Goal: Task Accomplishment & Management: Complete application form

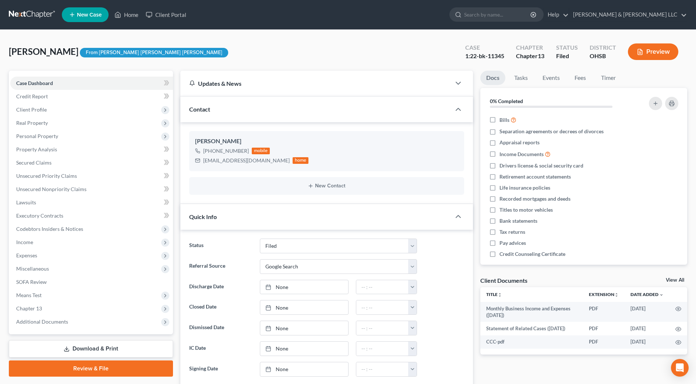
select select "3"
select select "4"
click at [532, 14] on input "search" at bounding box center [497, 15] width 67 height 14
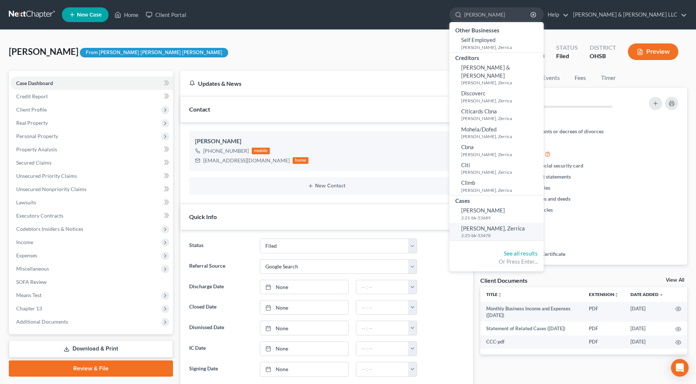
type input "[PERSON_NAME]"
click at [520, 225] on span "[PERSON_NAME], Zerrica" at bounding box center [493, 228] width 64 height 7
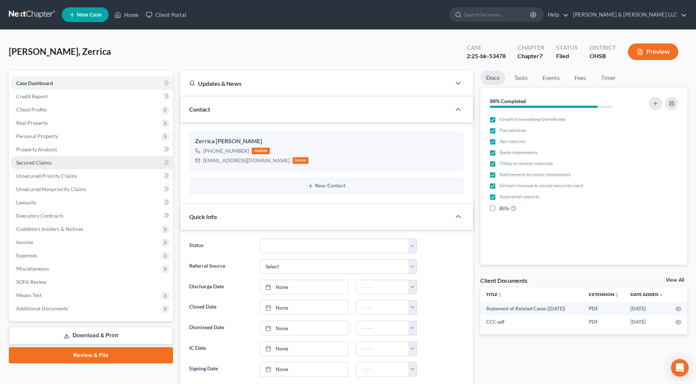
click at [47, 158] on link "Secured Claims" at bounding box center [91, 162] width 163 height 13
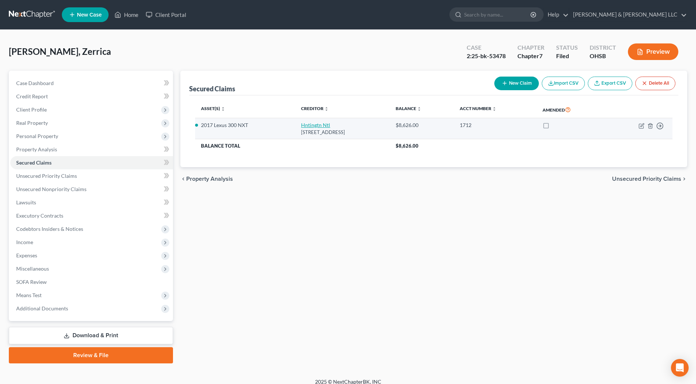
drag, startPoint x: 377, startPoint y: 133, endPoint x: 291, endPoint y: 127, distance: 85.6
click at [295, 127] on td "Hntingtn Ntl [STREET_ADDRESS]" at bounding box center [342, 128] width 95 height 21
drag, startPoint x: 291, startPoint y: 127, endPoint x: 307, endPoint y: 128, distance: 15.9
copy td "Hntingtn Ntl [STREET_ADDRESS]"
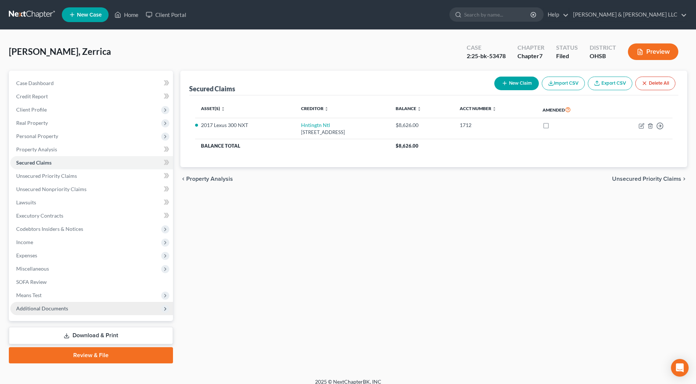
click at [74, 309] on span "Additional Documents" at bounding box center [91, 308] width 163 height 13
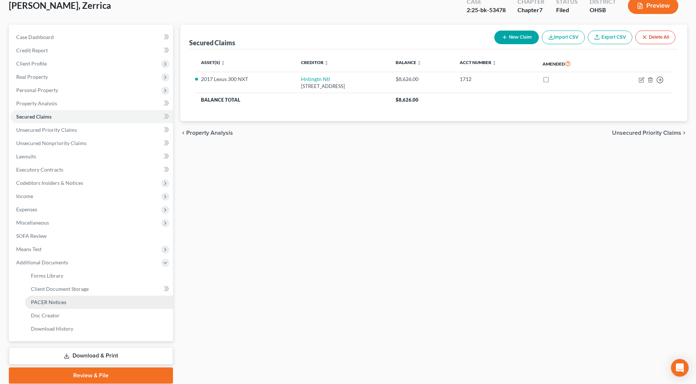
click at [77, 303] on link "PACER Notices" at bounding box center [99, 302] width 148 height 13
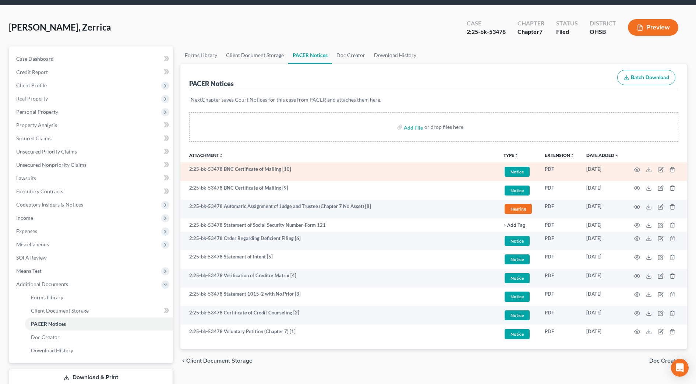
scroll to position [46, 0]
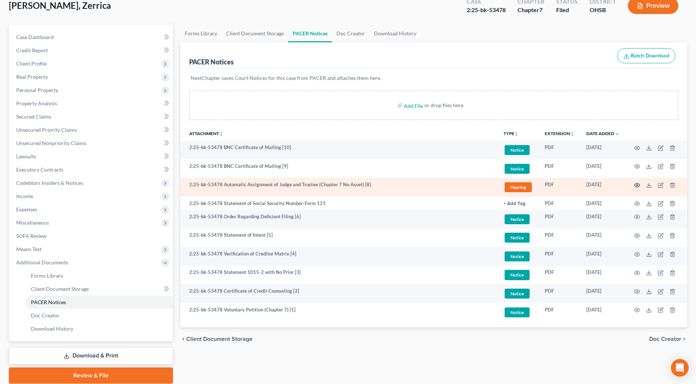
click at [639, 184] on icon "button" at bounding box center [637, 185] width 6 height 6
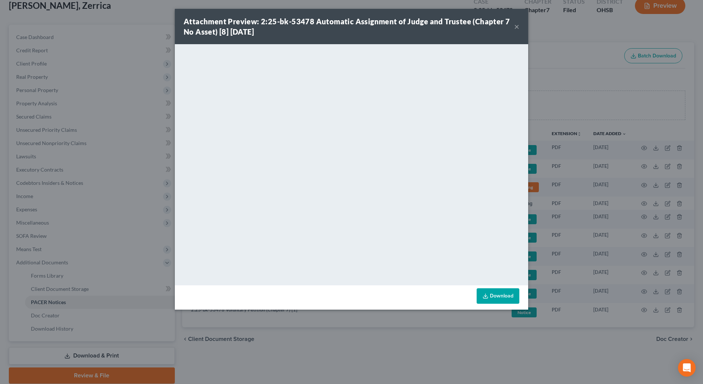
click at [516, 27] on button "×" at bounding box center [516, 26] width 5 height 9
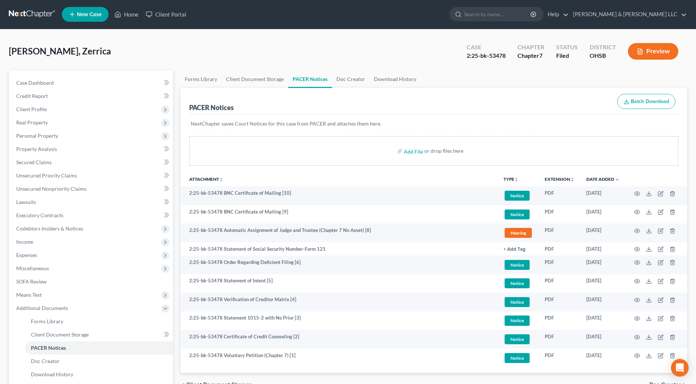
scroll to position [0, 0]
click at [514, 16] on input "search" at bounding box center [497, 15] width 67 height 14
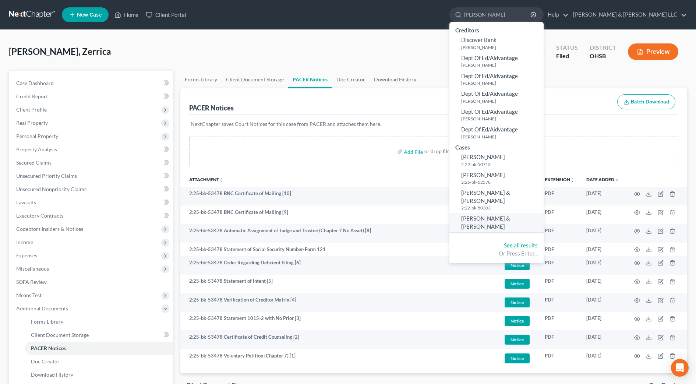
type input "[PERSON_NAME]"
click at [510, 215] on span "[PERSON_NAME] & [PERSON_NAME]" at bounding box center [485, 222] width 49 height 14
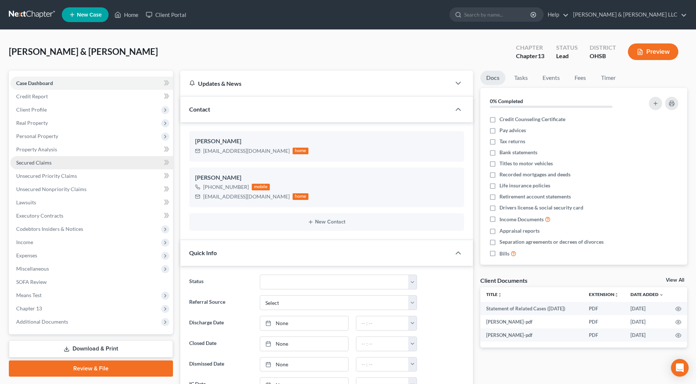
click at [50, 164] on span "Secured Claims" at bounding box center [33, 162] width 35 height 6
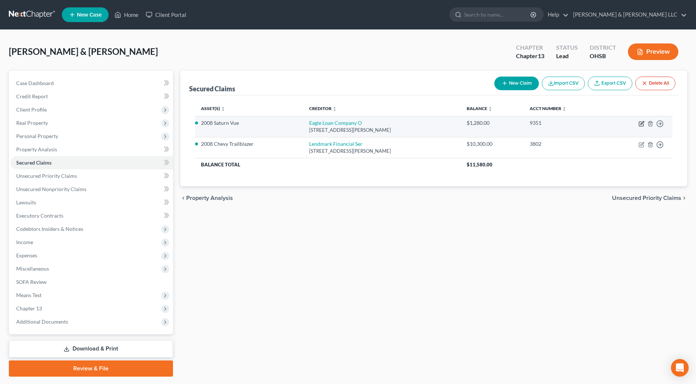
click at [642, 124] on icon "button" at bounding box center [642, 124] width 6 height 6
select select "36"
select select "2"
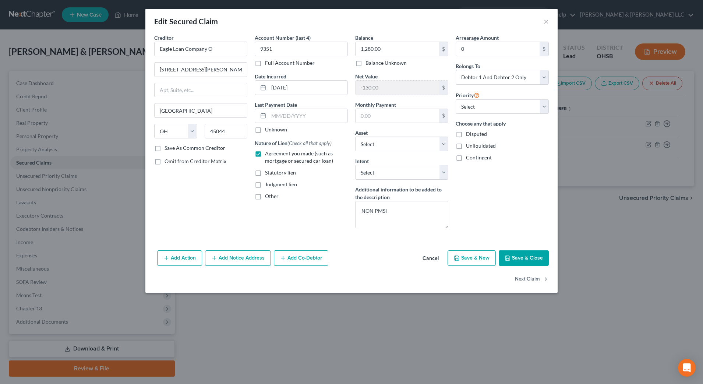
click at [429, 253] on button "Cancel" at bounding box center [431, 258] width 28 height 15
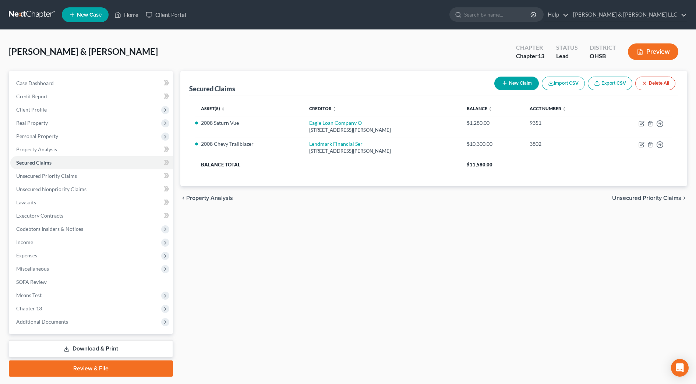
click at [128, 342] on link "Download & Print" at bounding box center [91, 348] width 164 height 17
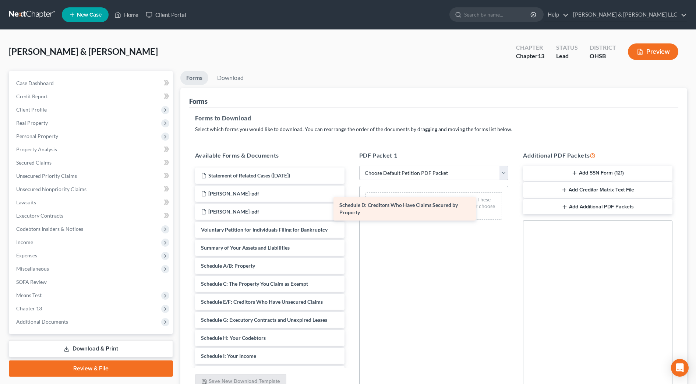
drag, startPoint x: 291, startPoint y: 302, endPoint x: 429, endPoint y: 205, distance: 168.9
click at [350, 205] on div "Schedule D: Creditors Who Have Claims Secured by Property Statement of Related …" at bounding box center [269, 346] width 161 height 356
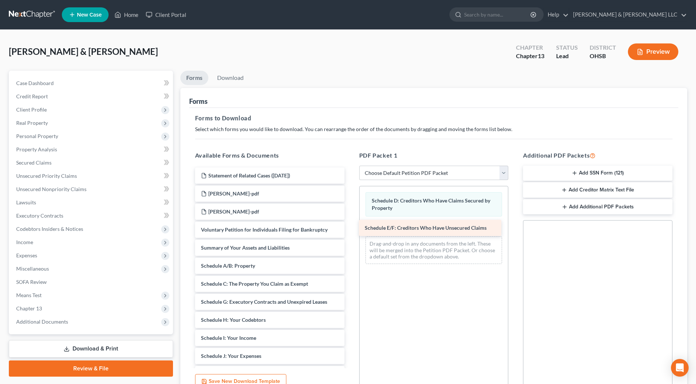
drag, startPoint x: 295, startPoint y: 302, endPoint x: 460, endPoint y: 226, distance: 182.2
click at [350, 226] on div "Schedule E/F: Creditors Who Have Unsecured Claims Statement of Related Cases ([…" at bounding box center [269, 337] width 161 height 338
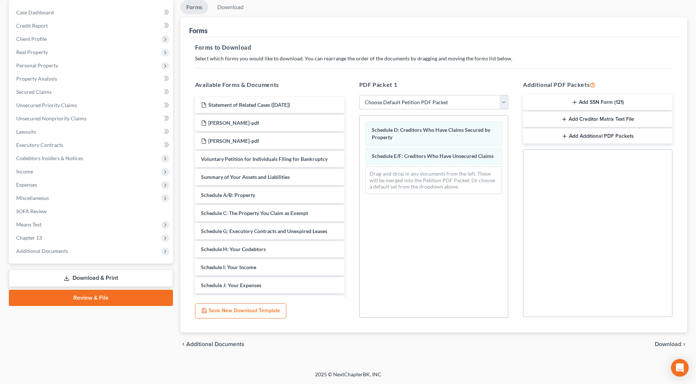
click at [662, 345] on span "Download" at bounding box center [668, 344] width 27 height 6
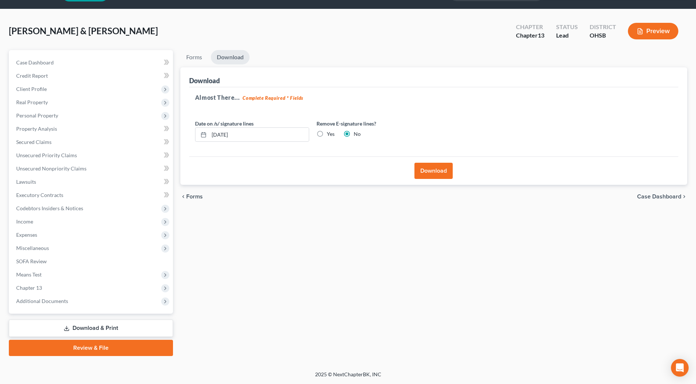
click at [431, 168] on button "Download" at bounding box center [434, 171] width 38 height 16
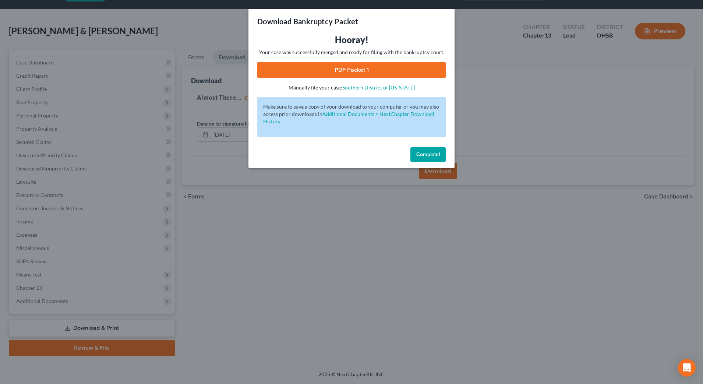
click at [352, 69] on link "PDF Packet 1" at bounding box center [351, 70] width 188 height 16
click at [426, 151] on span "Complete!" at bounding box center [428, 154] width 24 height 6
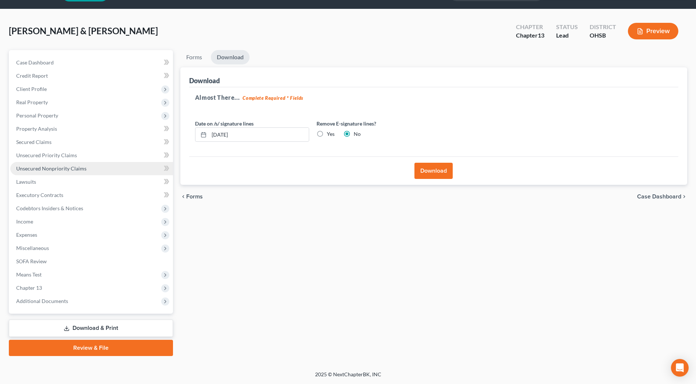
click at [88, 166] on link "Unsecured Nonpriority Claims" at bounding box center [91, 168] width 163 height 13
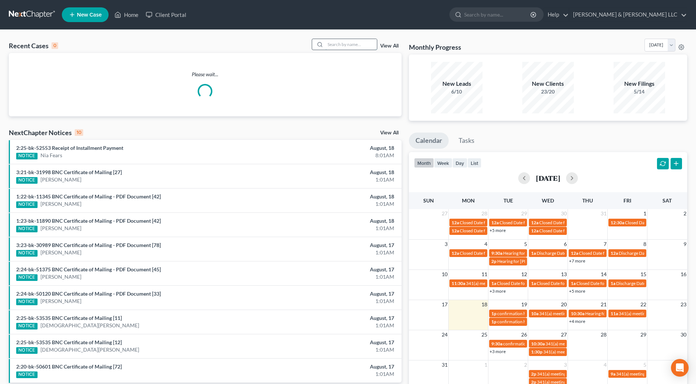
click at [375, 47] on input "search" at bounding box center [351, 44] width 52 height 11
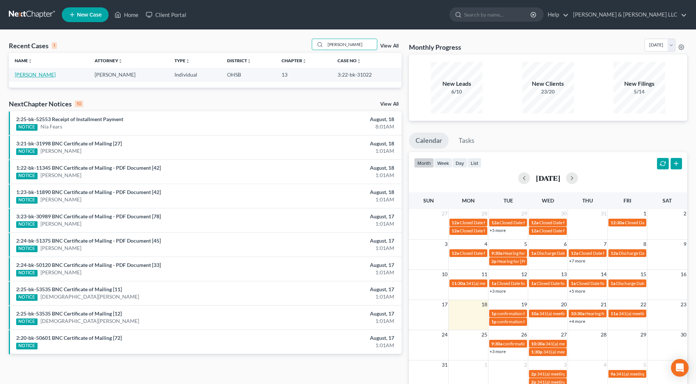
type input "henderson"
click at [42, 75] on link "Henderson, Carl" at bounding box center [35, 74] width 41 height 6
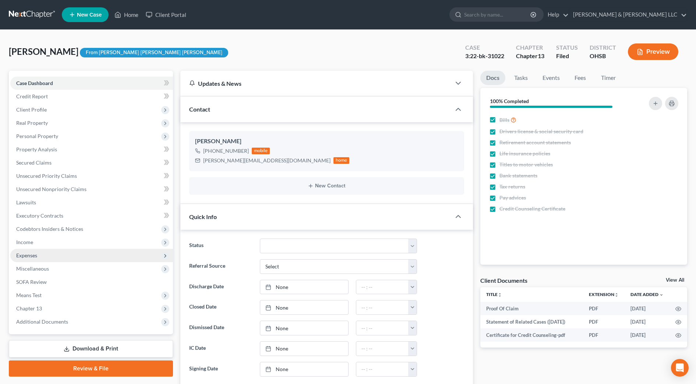
scroll to position [19, 0]
click at [47, 252] on span "Expenses" at bounding box center [91, 255] width 163 height 13
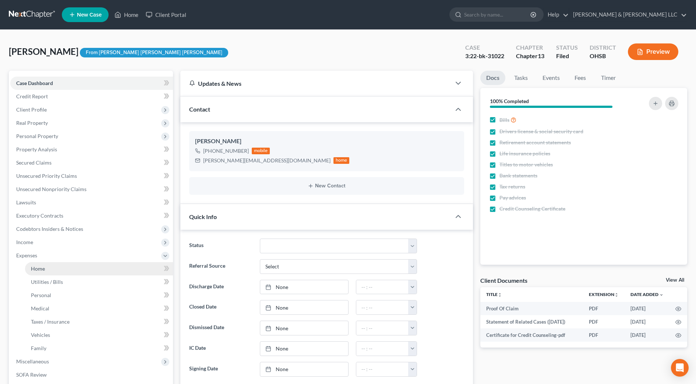
click at [48, 267] on link "Home" at bounding box center [99, 268] width 148 height 13
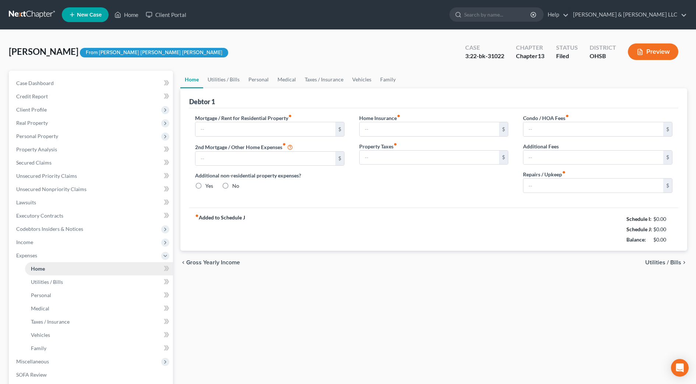
type input "1,570.00"
type input "0.00"
radio input "true"
type input "15.00"
type input "0.00"
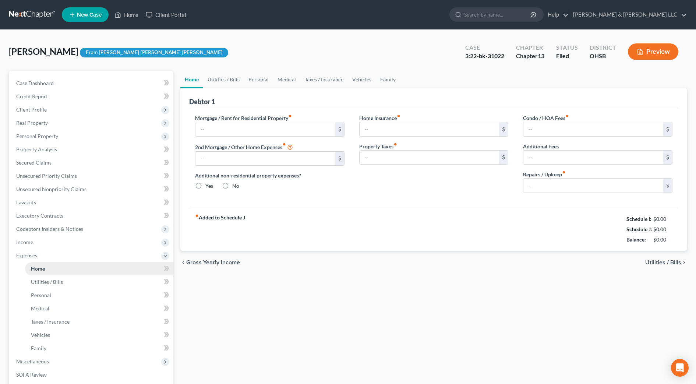
type input "0.00"
type input "50.00"
click at [510, 14] on input "search" at bounding box center [497, 15] width 67 height 14
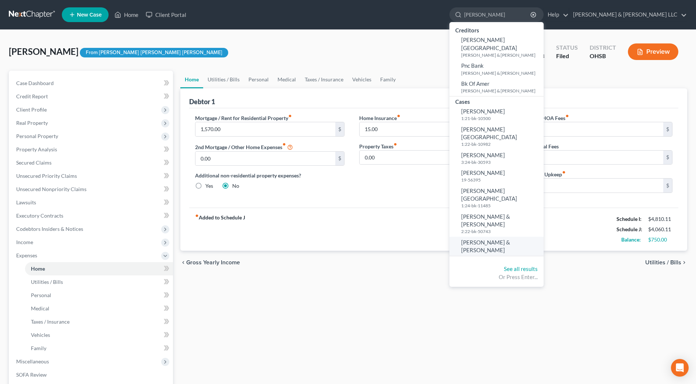
type input "clark"
click at [510, 239] on span "Clark, Dallas & Wanda" at bounding box center [485, 246] width 49 height 14
select select "0"
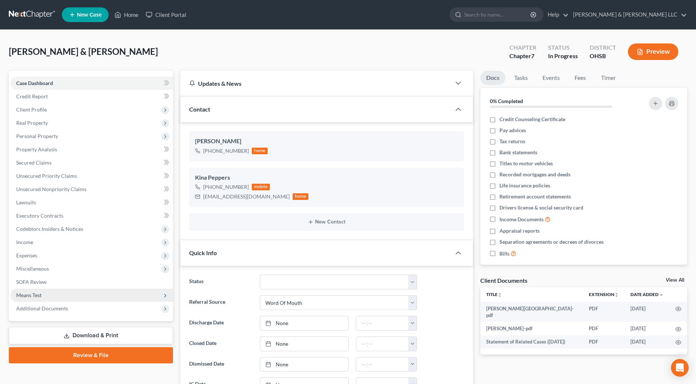
click at [47, 296] on span "Means Test" at bounding box center [91, 295] width 163 height 13
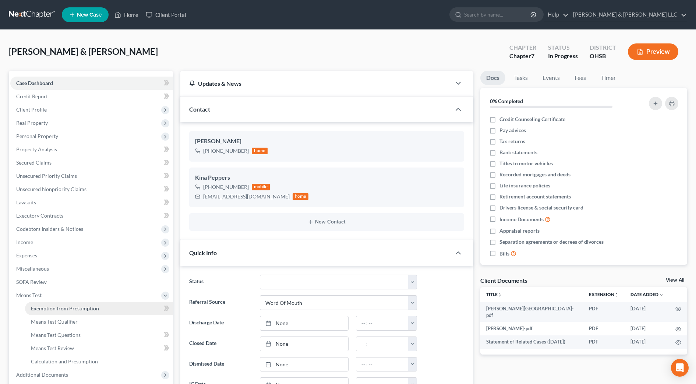
click at [47, 304] on link "Exemption from Presumption" at bounding box center [99, 308] width 148 height 13
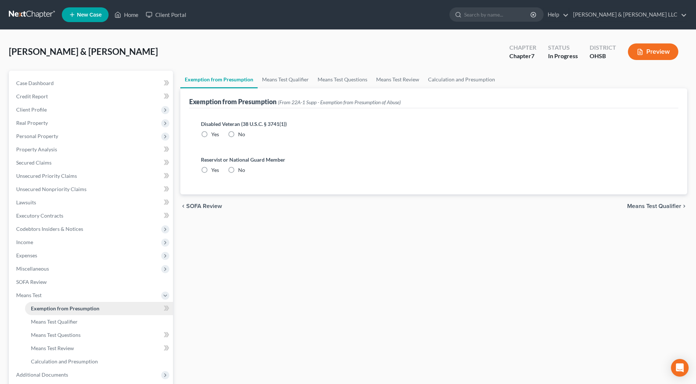
radio input "true"
click at [282, 77] on link "Means Test Qualifier" at bounding box center [286, 80] width 56 height 18
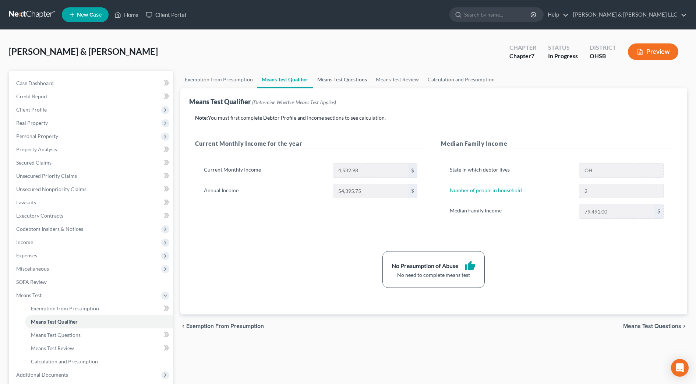
click at [341, 81] on link "Means Test Questions" at bounding box center [342, 80] width 59 height 18
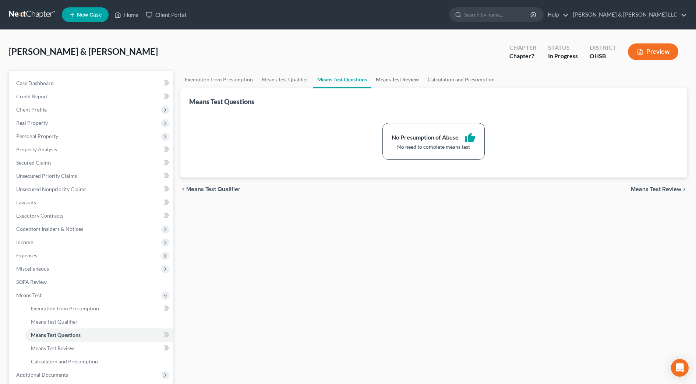
click at [376, 81] on link "Means Test Review" at bounding box center [397, 80] width 52 height 18
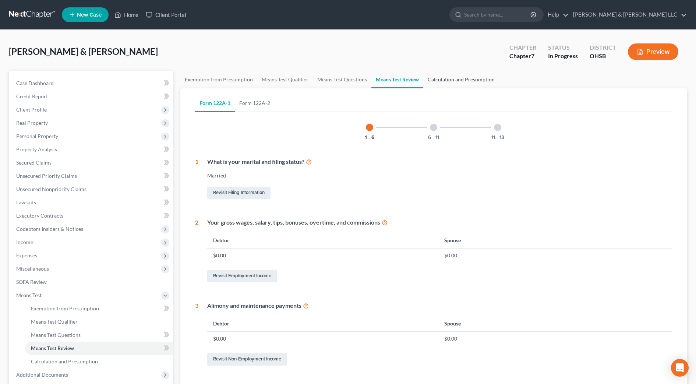
click at [457, 77] on link "Calculation and Presumption" at bounding box center [461, 80] width 76 height 18
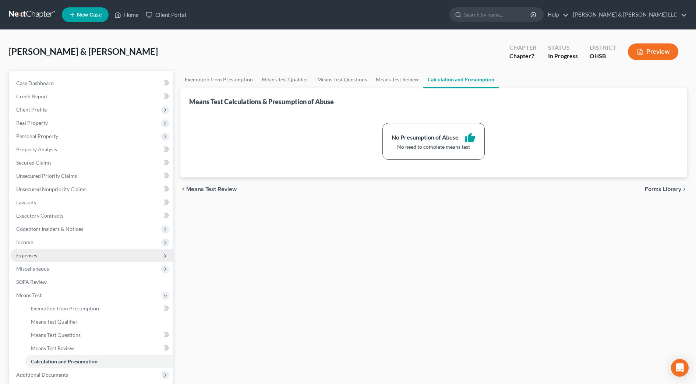
click at [73, 258] on span "Expenses" at bounding box center [91, 255] width 163 height 13
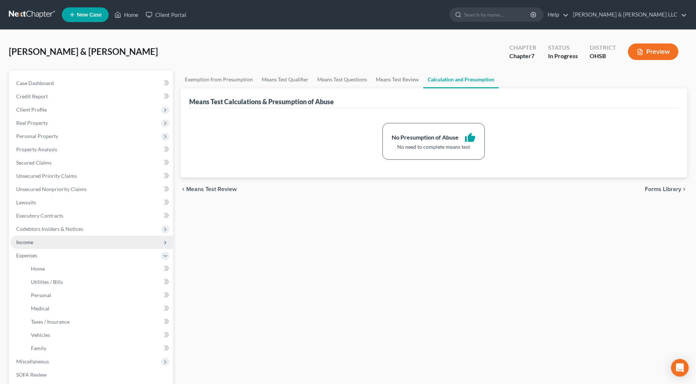
click at [64, 246] on span "Income" at bounding box center [91, 242] width 163 height 13
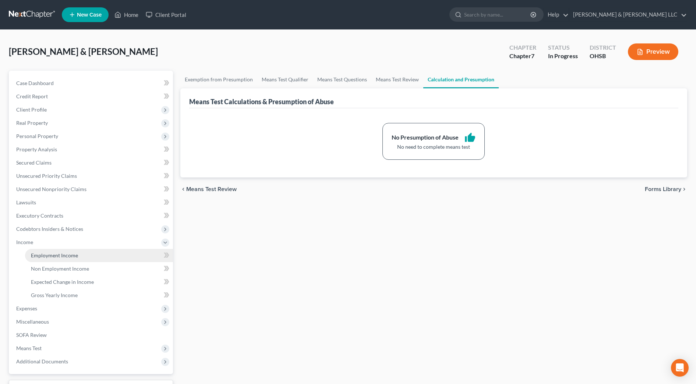
click at [67, 257] on span "Employment Income" at bounding box center [54, 255] width 47 height 6
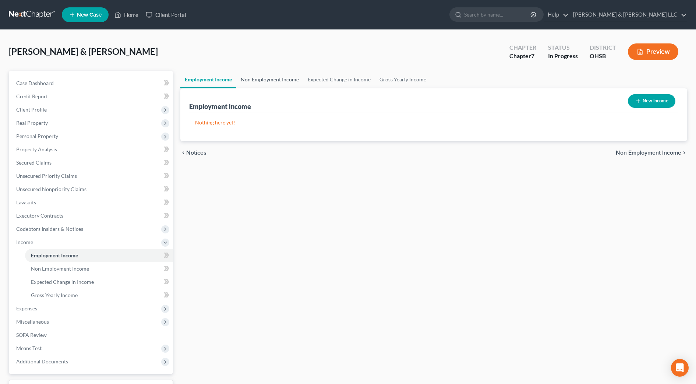
click at [250, 82] on link "Non Employment Income" at bounding box center [269, 80] width 67 height 18
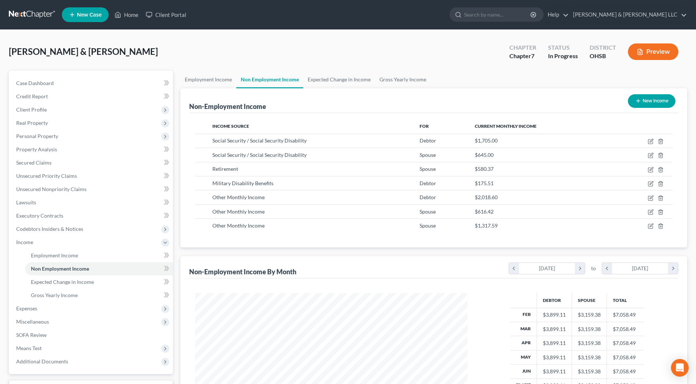
scroll to position [136, 287]
click at [325, 82] on link "Expected Change in Income" at bounding box center [339, 80] width 72 height 18
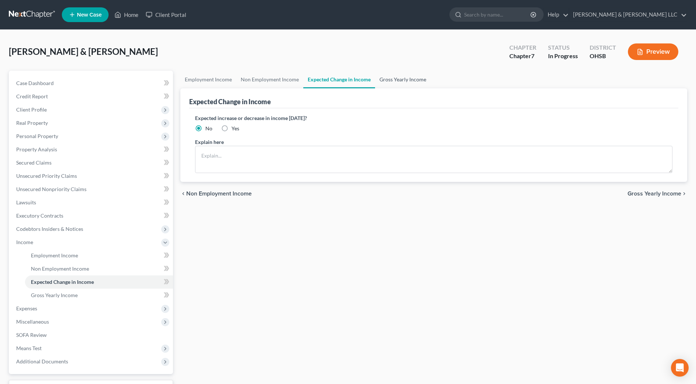
click at [419, 81] on link "Gross Yearly Income" at bounding box center [403, 80] width 56 height 18
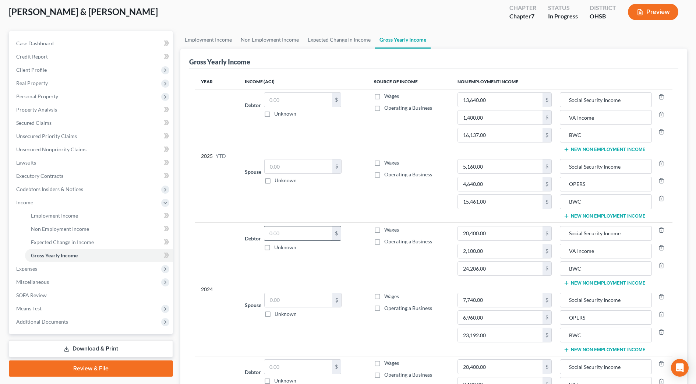
scroll to position [92, 0]
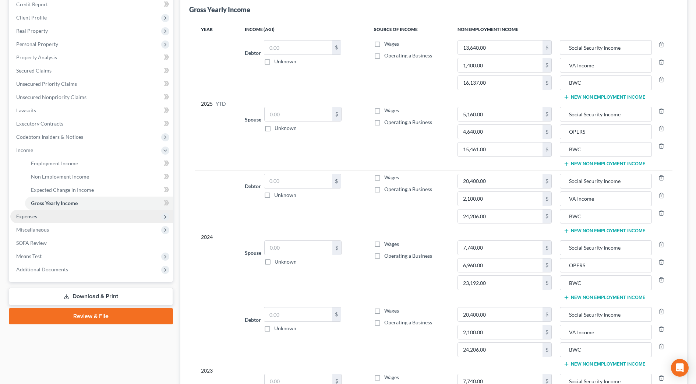
click at [34, 217] on span "Expenses" at bounding box center [26, 216] width 21 height 6
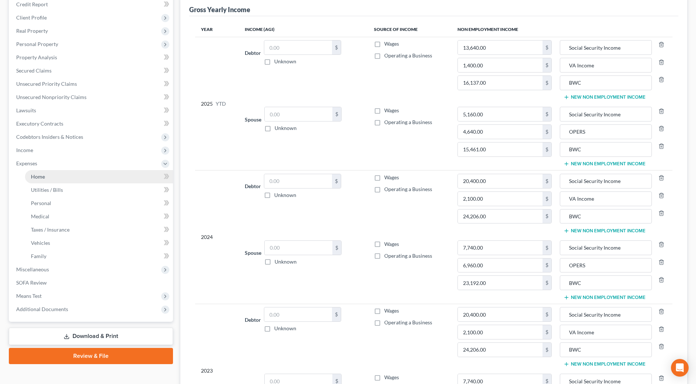
click at [42, 179] on span "Home" at bounding box center [38, 176] width 14 height 6
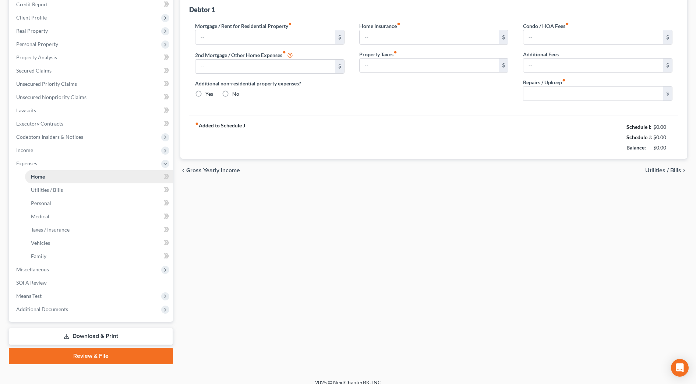
type input "0.00"
radio input "true"
type input "125.00"
type input "150.00"
type input "0.00"
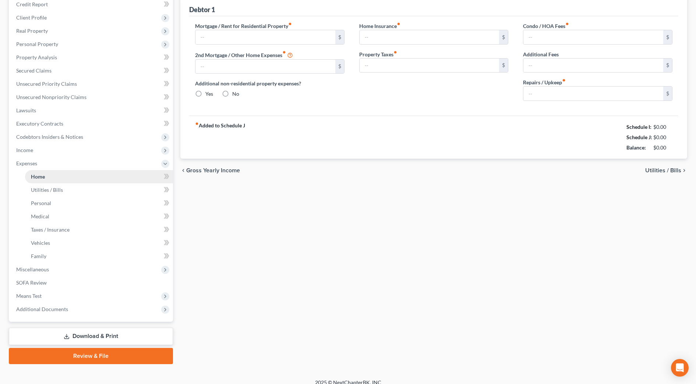
type input "0.00"
type input "200.00"
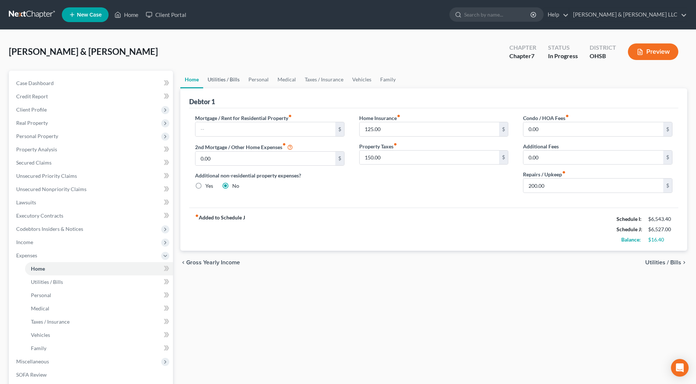
click at [219, 78] on link "Utilities / Bills" at bounding box center [223, 80] width 41 height 18
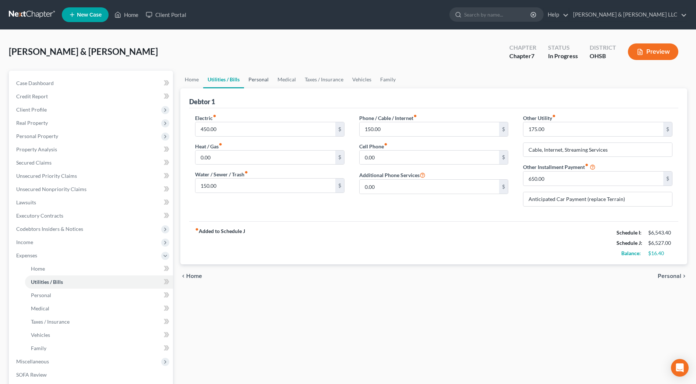
click at [260, 84] on link "Personal" at bounding box center [258, 80] width 29 height 18
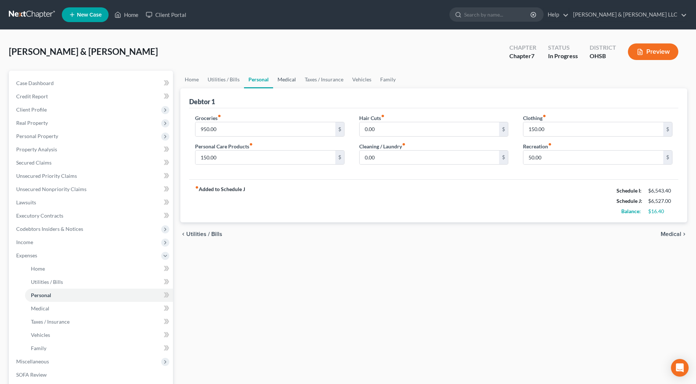
click at [286, 81] on link "Medical" at bounding box center [286, 80] width 27 height 18
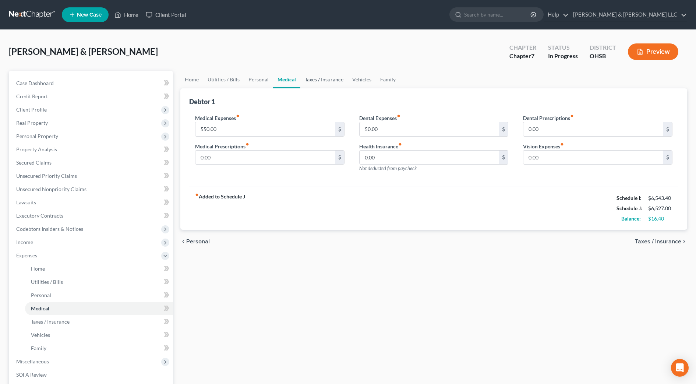
click at [320, 85] on link "Taxes / Insurance" at bounding box center [323, 80] width 47 height 18
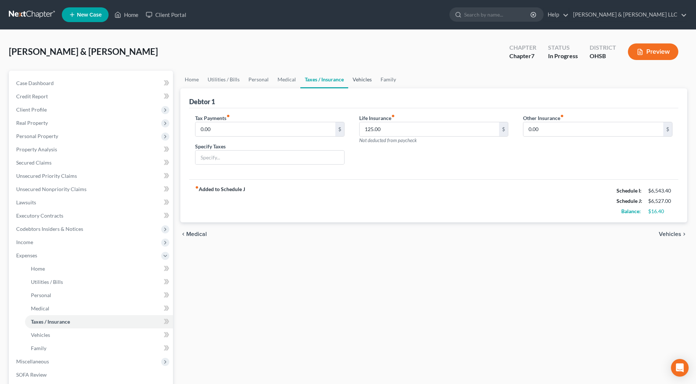
click at [364, 81] on link "Vehicles" at bounding box center [362, 80] width 28 height 18
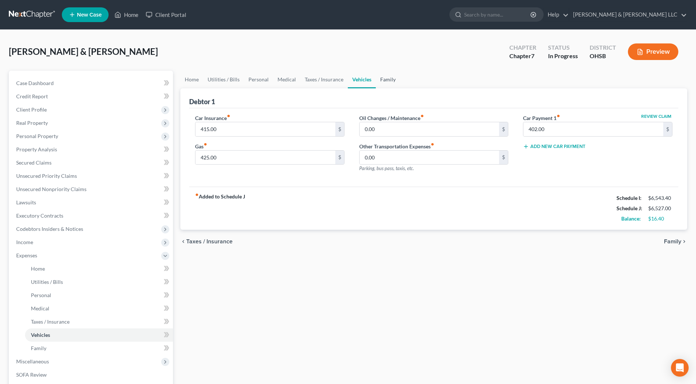
click at [390, 81] on link "Family" at bounding box center [388, 80] width 24 height 18
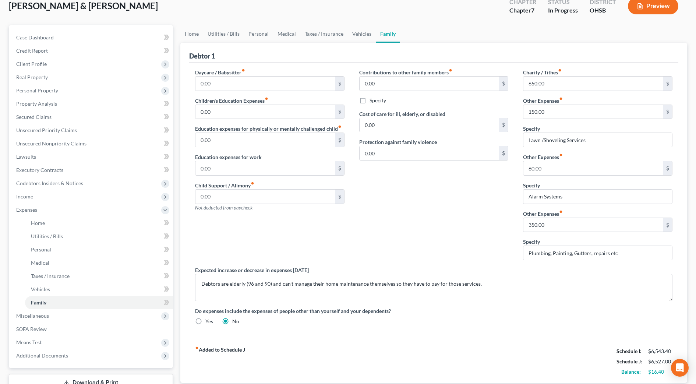
scroll to position [46, 0]
click at [21, 196] on span "Income" at bounding box center [24, 196] width 17 height 6
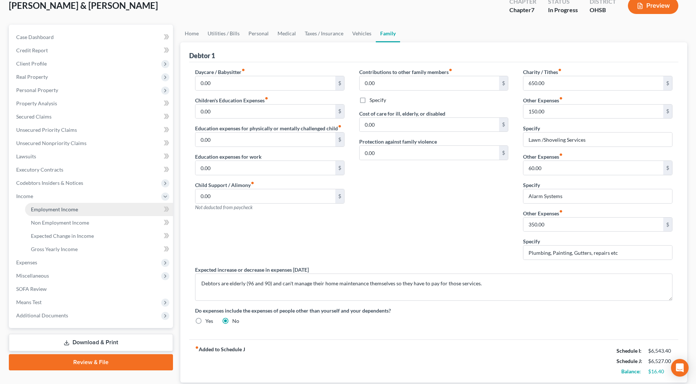
click at [38, 211] on span "Employment Income" at bounding box center [54, 209] width 47 height 6
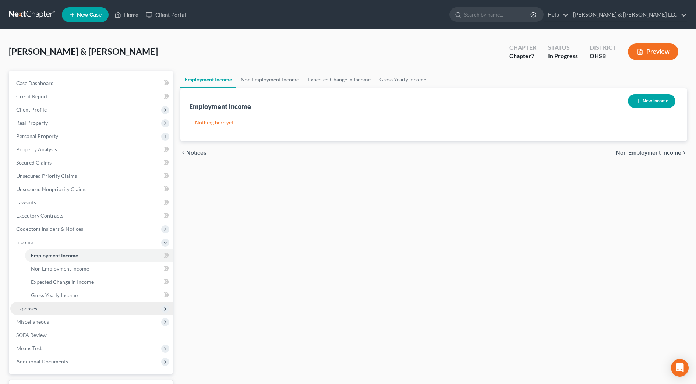
click at [53, 303] on span "Expenses" at bounding box center [91, 308] width 163 height 13
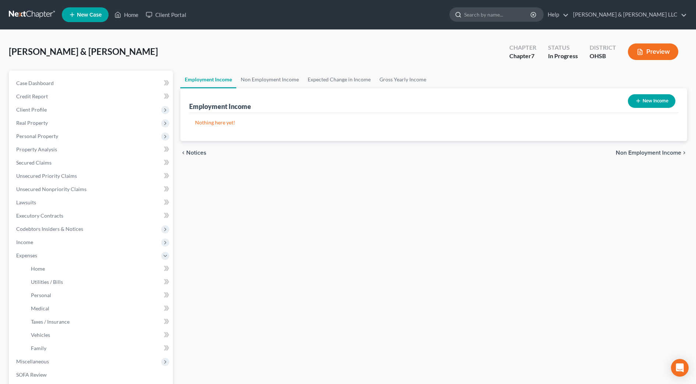
click at [515, 12] on input "search" at bounding box center [497, 15] width 67 height 14
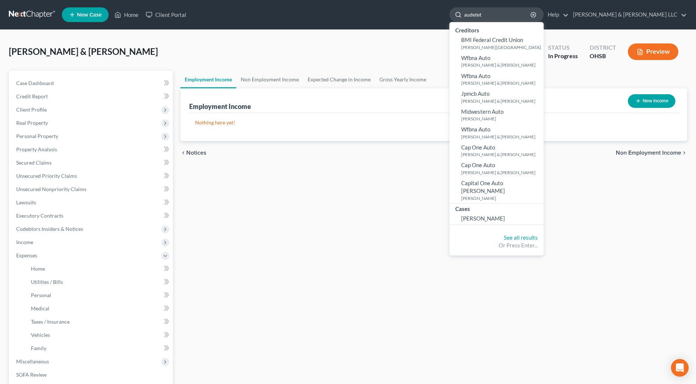
type input "audetet"
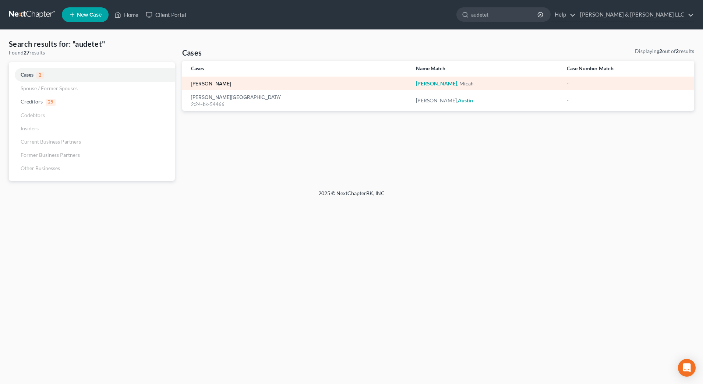
click at [216, 83] on link "Audetat, Micah" at bounding box center [211, 83] width 40 height 5
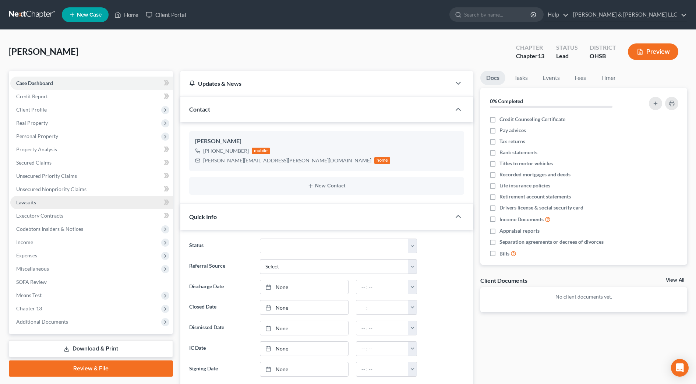
click at [36, 204] on span "Lawsuits" at bounding box center [26, 202] width 20 height 6
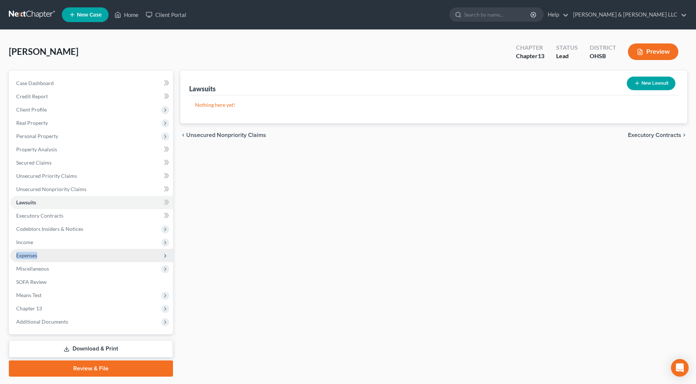
click at [40, 249] on ul "Case Dashboard Payments Invoices Payments Payments Credit Report Client Profile" at bounding box center [91, 203] width 163 height 252
drag, startPoint x: 40, startPoint y: 249, endPoint x: 26, endPoint y: 241, distance: 16.1
click at [26, 241] on span "Income" at bounding box center [24, 242] width 17 height 6
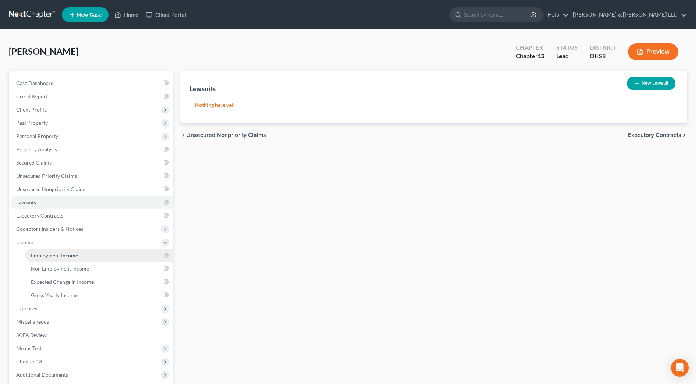
click at [44, 256] on span "Employment Income" at bounding box center [54, 255] width 47 height 6
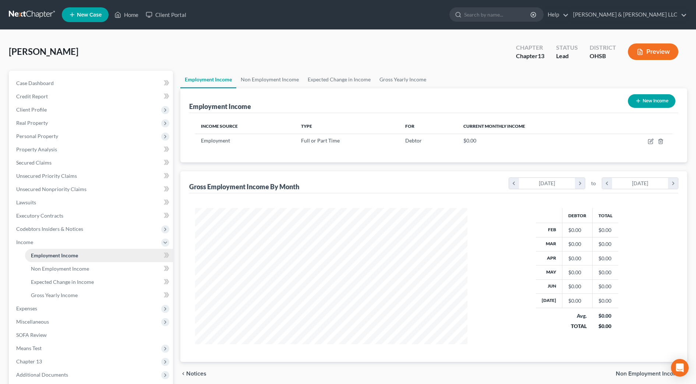
scroll to position [136, 287]
click at [51, 107] on span "Client Profile" at bounding box center [91, 109] width 163 height 13
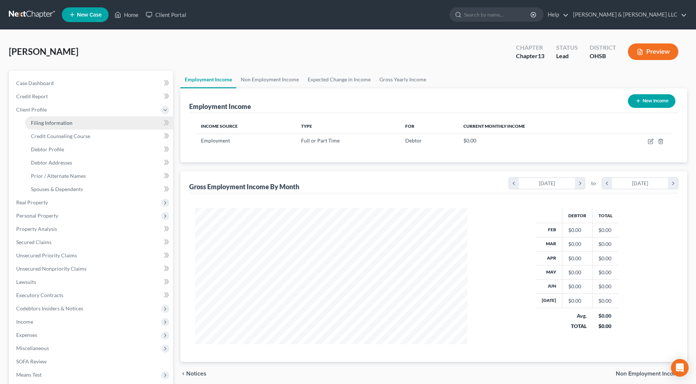
click at [59, 123] on span "Filing Information" at bounding box center [52, 123] width 42 height 6
select select "1"
select select "0"
select select "3"
select select "36"
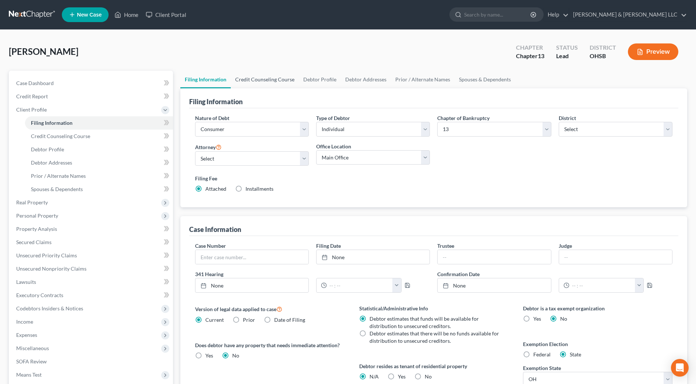
click at [261, 77] on link "Credit Counseling Course" at bounding box center [265, 80] width 68 height 18
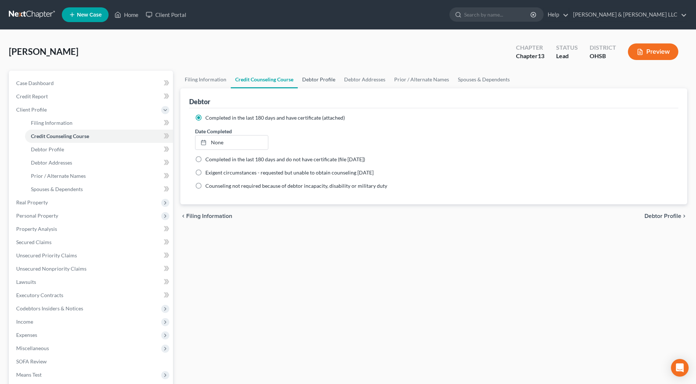
click at [301, 80] on link "Debtor Profile" at bounding box center [319, 80] width 42 height 18
select select "0"
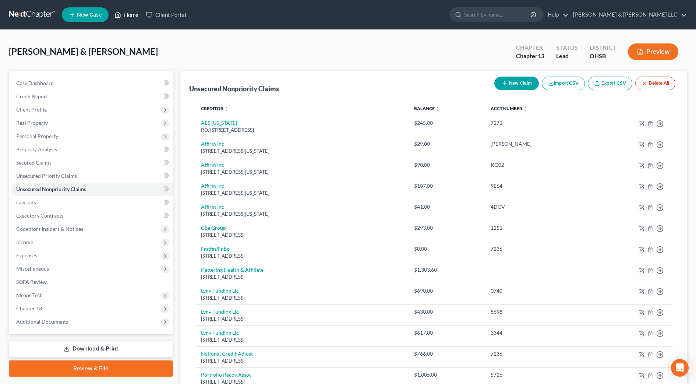
click at [136, 14] on link "Home" at bounding box center [126, 14] width 31 height 13
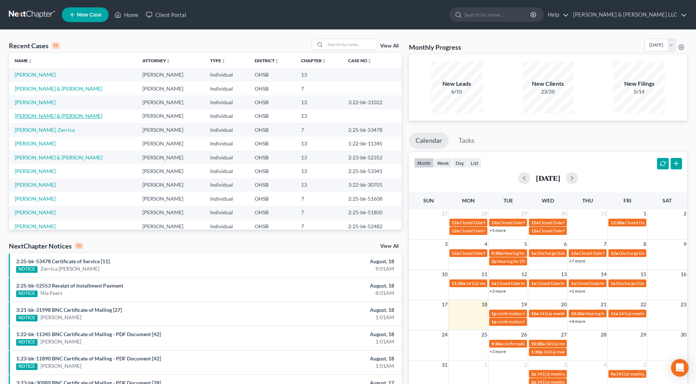
click at [37, 116] on link "[PERSON_NAME] & [PERSON_NAME]" at bounding box center [59, 116] width 88 height 6
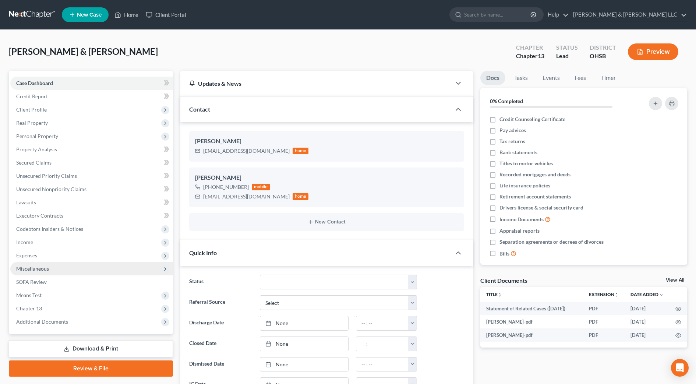
click at [36, 265] on span "Miscellaneous" at bounding box center [32, 268] width 33 height 6
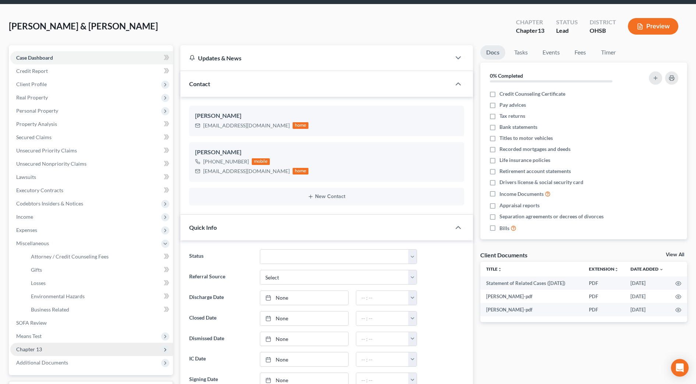
scroll to position [46, 0]
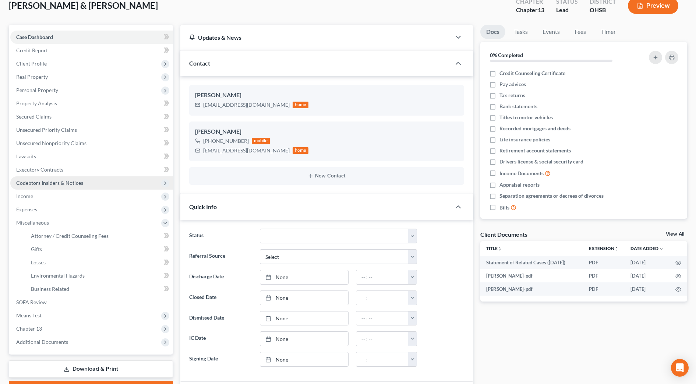
click at [63, 181] on span "Codebtors Insiders & Notices" at bounding box center [49, 183] width 67 height 6
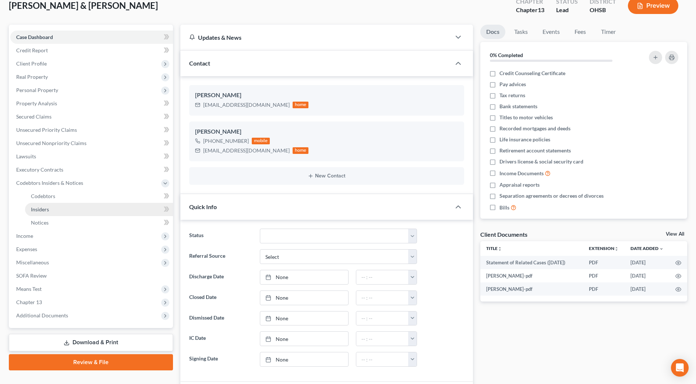
click at [57, 209] on link "Insiders" at bounding box center [99, 209] width 148 height 13
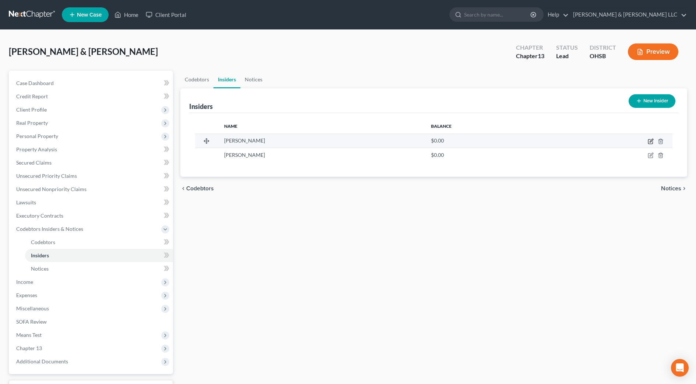
click at [651, 141] on icon "button" at bounding box center [651, 140] width 3 height 3
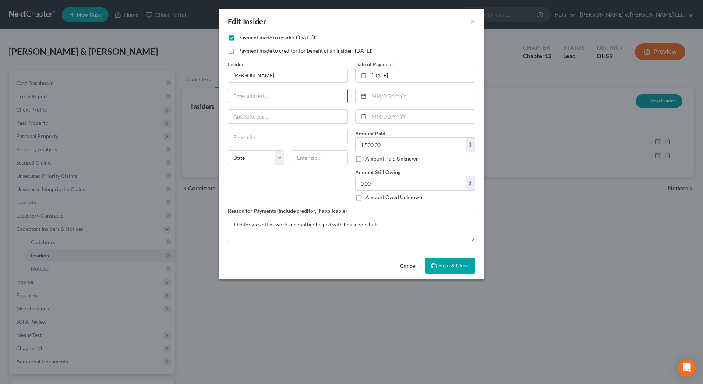
click at [274, 100] on input "text" at bounding box center [287, 96] width 119 height 14
paste input "111 S. Finley St."
type input "111 S. Finley St."
drag, startPoint x: 310, startPoint y: 155, endPoint x: 339, endPoint y: 118, distance: 47.4
click at [310, 155] on input "text" at bounding box center [320, 157] width 56 height 15
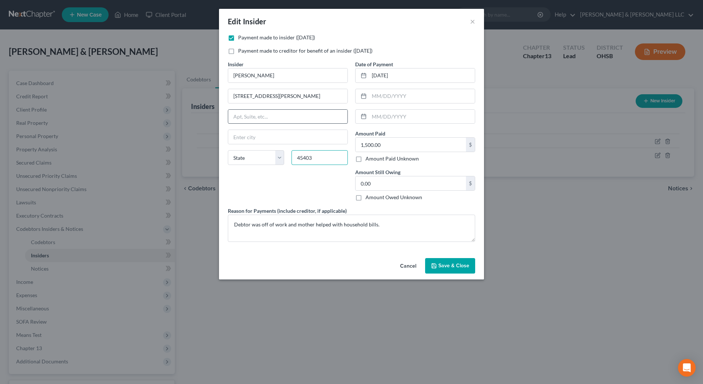
type input "45403"
type input "Dayton"
select select "36"
click at [440, 271] on button "Save & Close" at bounding box center [450, 265] width 50 height 15
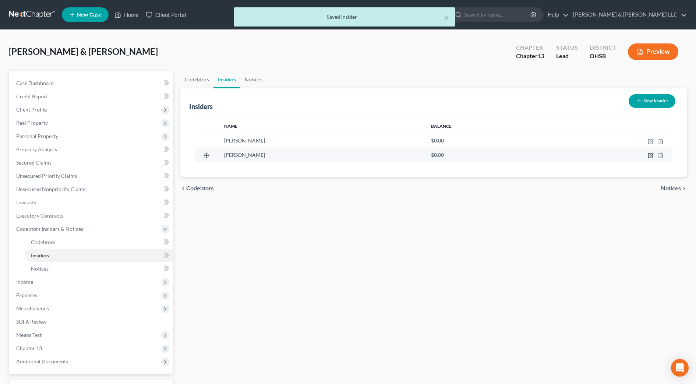
click at [649, 156] on icon "button" at bounding box center [650, 156] width 4 height 4
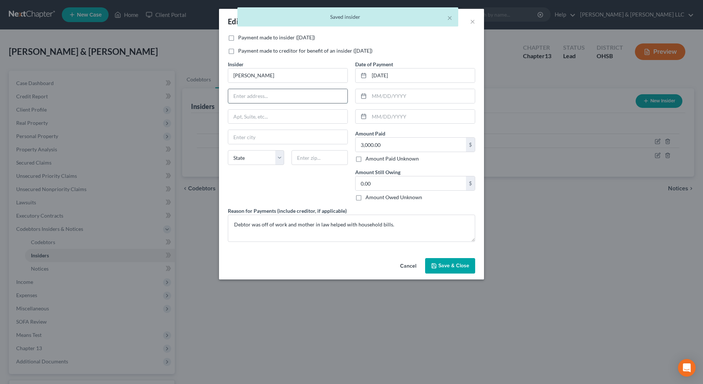
click at [287, 99] on input "text" at bounding box center [287, 96] width 119 height 14
paste input "432 Dundee Circl"
type input "432 Dundee Circl"
drag, startPoint x: 304, startPoint y: 162, endPoint x: 309, endPoint y: 161, distance: 5.0
click at [304, 162] on input "text" at bounding box center [320, 157] width 56 height 15
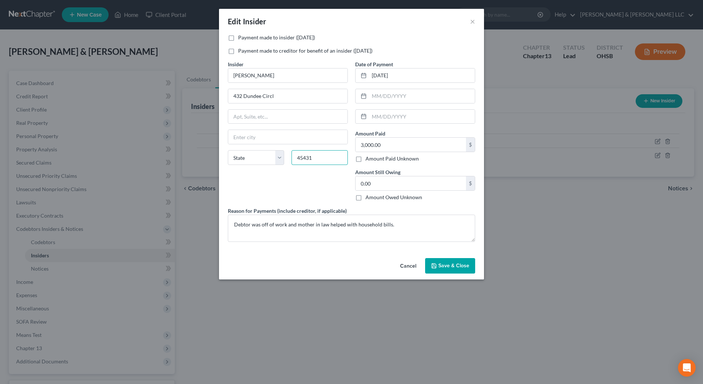
type input "45431"
type input "Dayton"
select select "36"
drag, startPoint x: 262, startPoint y: 141, endPoint x: 200, endPoint y: 140, distance: 62.2
click at [200, 140] on div "Edit Insider × Payment made to insider (within 1 year) Payment made to creditor…" at bounding box center [351, 192] width 703 height 384
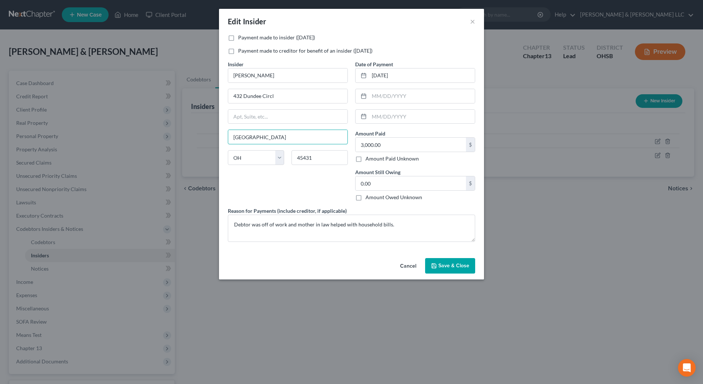
type input "Riverside"
click at [238, 190] on div "Insider * Wendy Mclain 432 Dundee Circl Riverside State AL AK AR AZ CA CO CT DE…" at bounding box center [287, 133] width 127 height 147
click at [441, 261] on button "Save & Close" at bounding box center [450, 265] width 50 height 15
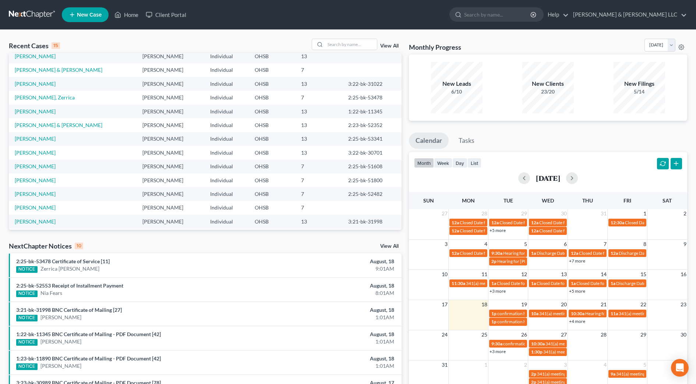
scroll to position [50, 0]
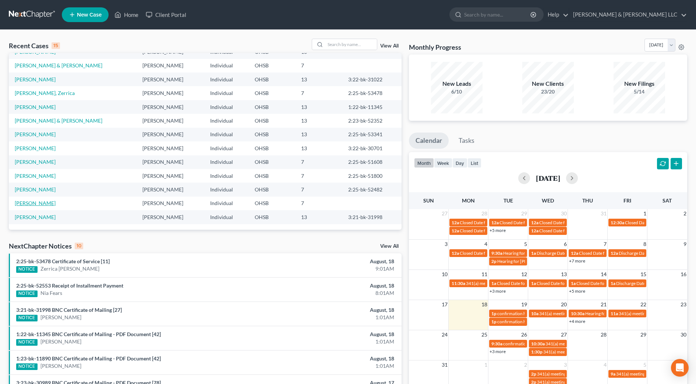
click at [41, 200] on link "Hendershot, Dawn" at bounding box center [35, 203] width 41 height 6
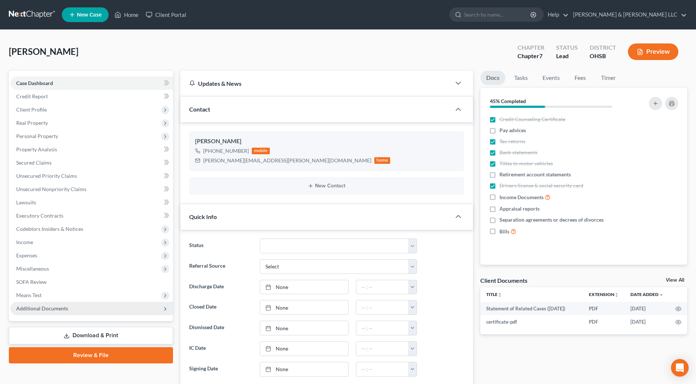
scroll to position [184, 0]
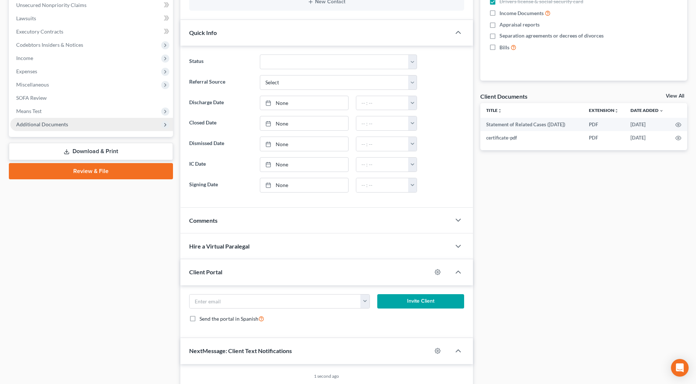
click at [68, 127] on span "Additional Documents" at bounding box center [91, 124] width 163 height 13
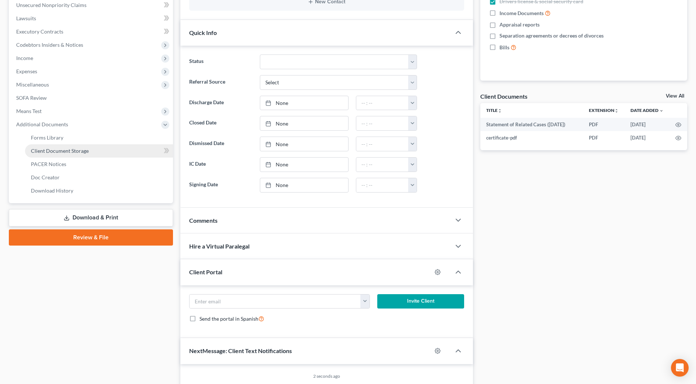
click at [73, 152] on span "Client Document Storage" at bounding box center [60, 151] width 58 height 6
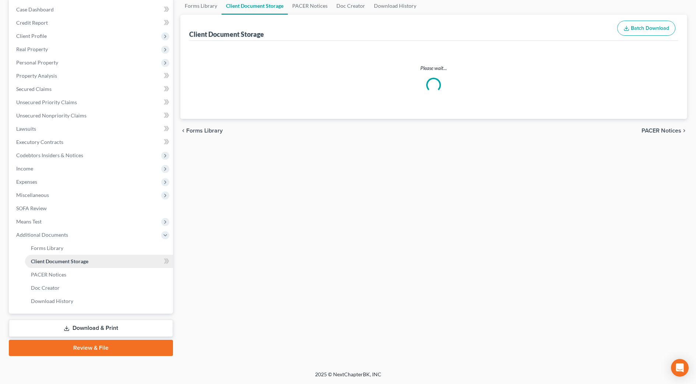
scroll to position [54, 0]
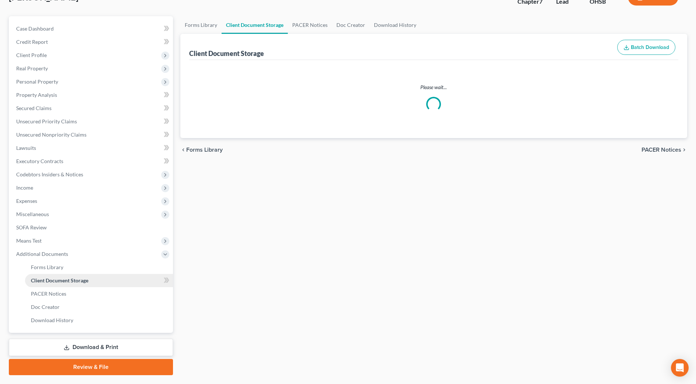
select select "7"
select select "52"
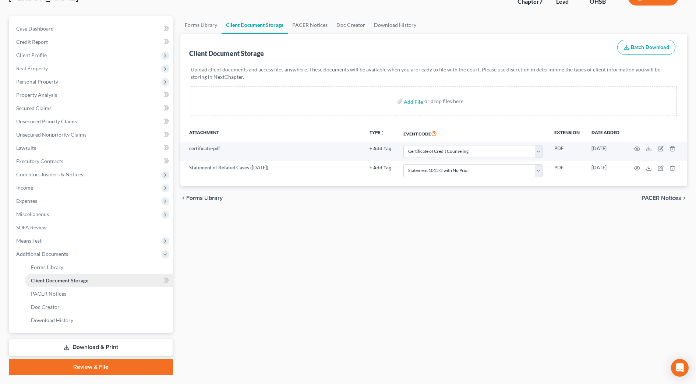
scroll to position [0, 0]
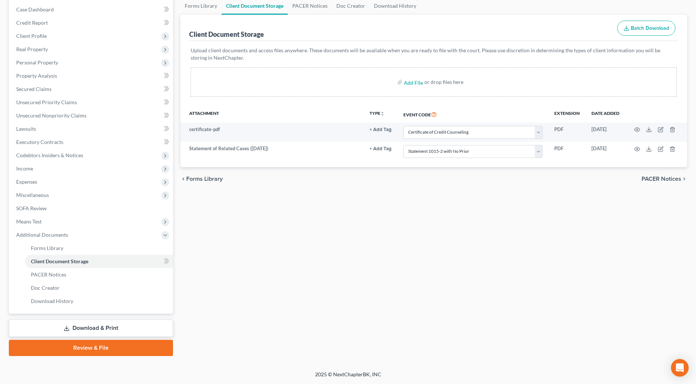
click at [132, 332] on link "Download & Print" at bounding box center [91, 328] width 164 height 17
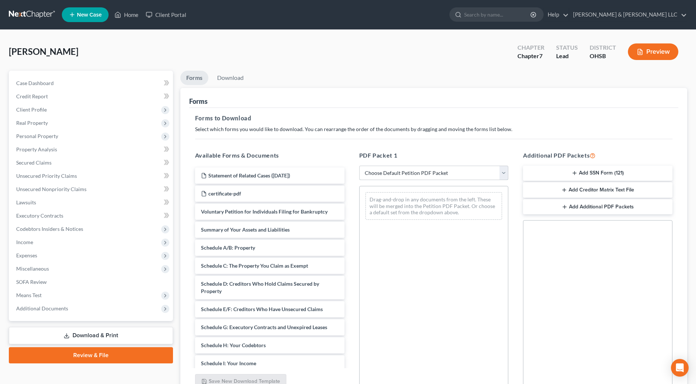
click at [413, 173] on select "Choose Default Petition PDF Packet Complete Bankruptcy Petition (all forms and …" at bounding box center [433, 173] width 149 height 15
select select "0"
click at [359, 166] on select "Choose Default Petition PDF Packet Complete Bankruptcy Petition (all forms and …" at bounding box center [433, 173] width 149 height 15
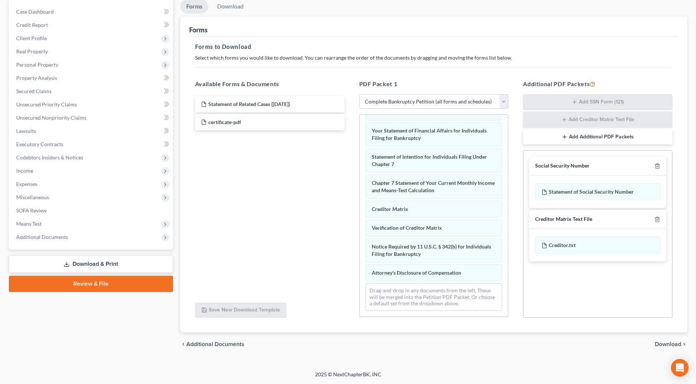
scroll to position [242, 0]
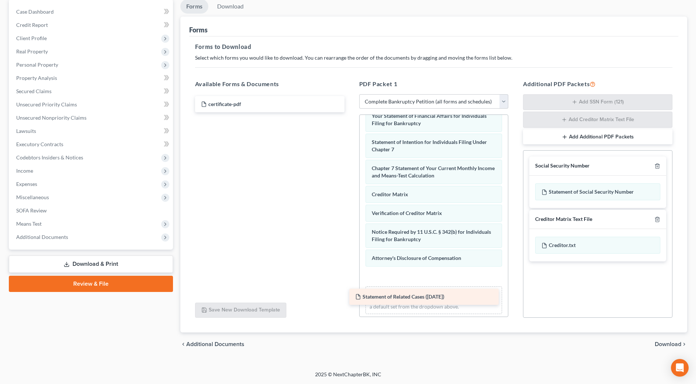
drag, startPoint x: 312, startPoint y: 106, endPoint x: 473, endPoint y: 290, distance: 244.2
click at [350, 112] on div "Statement of Related Cases (08/17/2025) Statement of Related Cases (08/17/2025)…" at bounding box center [269, 104] width 161 height 16
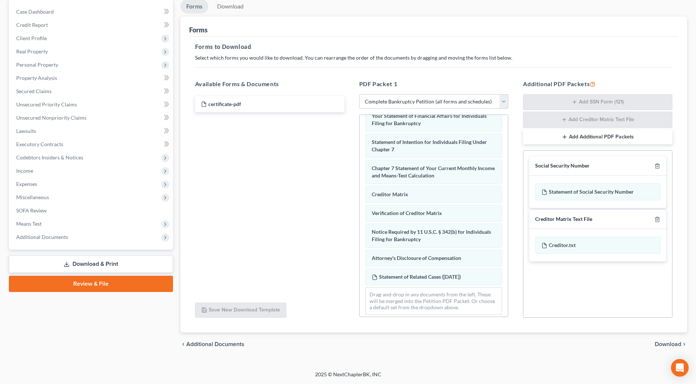
click at [666, 346] on span "Download" at bounding box center [668, 344] width 27 height 6
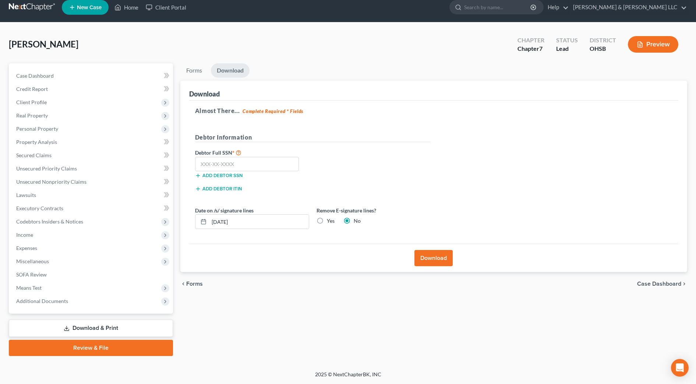
scroll to position [7, 0]
click at [268, 165] on input "text" at bounding box center [247, 164] width 104 height 15
type input "287-74-8986"
click at [225, 221] on input "[DATE]" at bounding box center [259, 222] width 100 height 14
drag, startPoint x: 248, startPoint y: 220, endPoint x: 161, endPoint y: 215, distance: 87.1
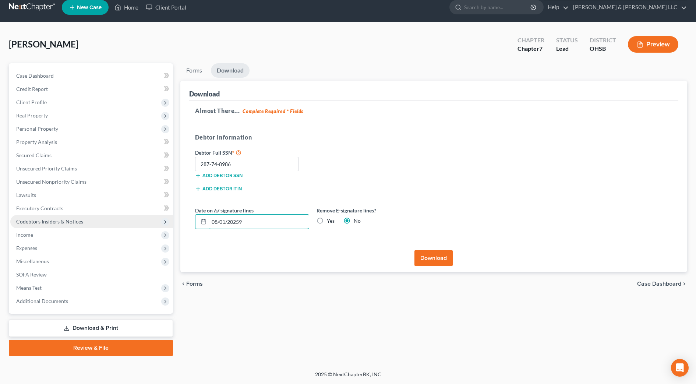
click at [161, 215] on div "Petition Navigation Case Dashboard Payments Invoices Payments Payments Credit R…" at bounding box center [348, 209] width 686 height 293
type input "08/19/2024"
click at [449, 257] on button "Download" at bounding box center [434, 258] width 38 height 16
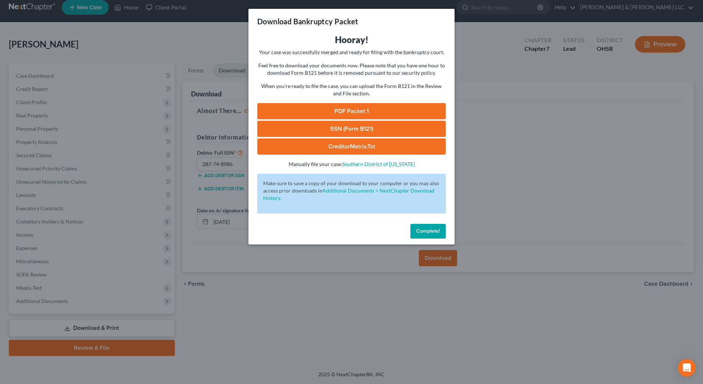
click at [352, 110] on link "PDF Packet 1" at bounding box center [351, 111] width 188 height 16
click at [378, 125] on link "SSN (Form B121)" at bounding box center [351, 129] width 188 height 16
drag, startPoint x: 399, startPoint y: 269, endPoint x: 402, endPoint y: 268, distance: 3.8
click at [398, 270] on div "Download Bankruptcy Packet Hooray! Your case was successfully merged and ready …" at bounding box center [351, 192] width 703 height 384
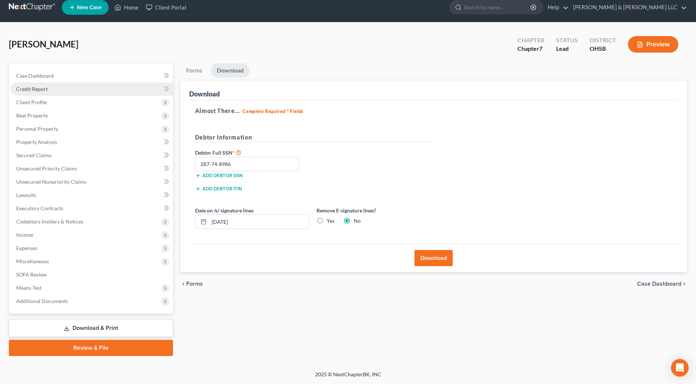
click at [51, 87] on link "Credit Report" at bounding box center [91, 88] width 163 height 13
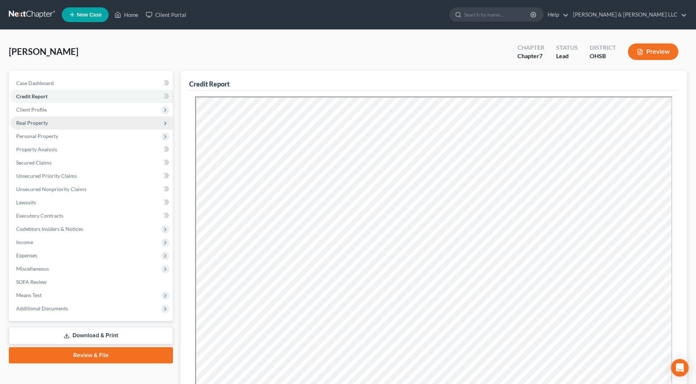
click at [36, 118] on span "Real Property" at bounding box center [91, 122] width 163 height 13
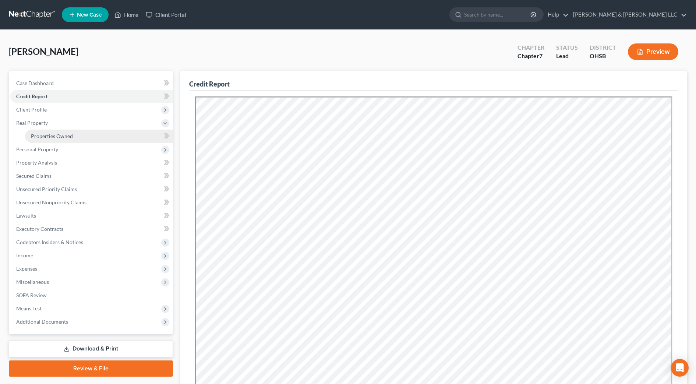
click at [42, 133] on span "Properties Owned" at bounding box center [52, 136] width 42 height 6
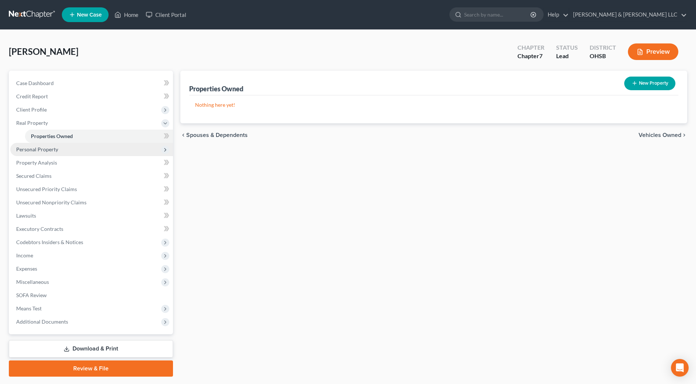
click at [40, 151] on span "Personal Property" at bounding box center [37, 149] width 42 height 6
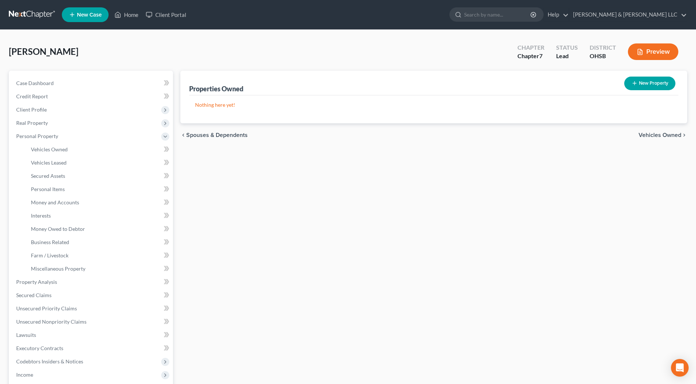
click at [672, 134] on span "Vehicles Owned" at bounding box center [660, 135] width 43 height 6
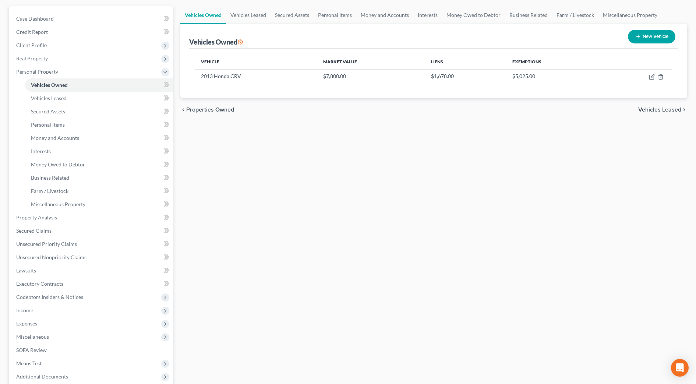
scroll to position [138, 0]
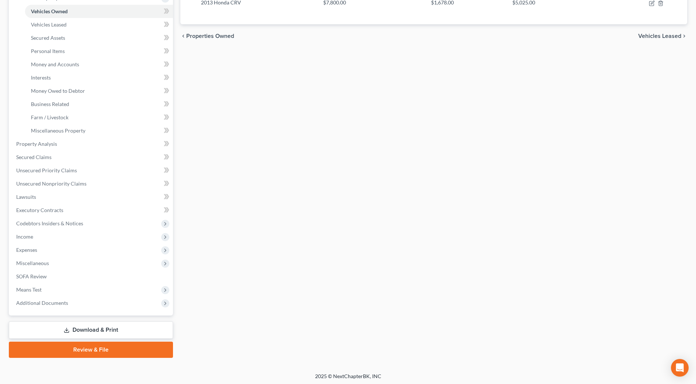
click at [116, 336] on link "Download & Print" at bounding box center [91, 329] width 164 height 17
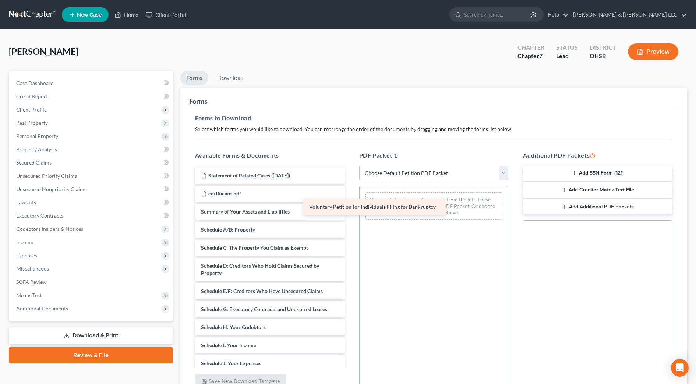
drag, startPoint x: 306, startPoint y: 211, endPoint x: 438, endPoint y: 203, distance: 132.4
click at [350, 203] on div "Voluntary Petition for Individuals Filing for Bankruptcy Statement of Related C…" at bounding box center [269, 357] width 161 height 378
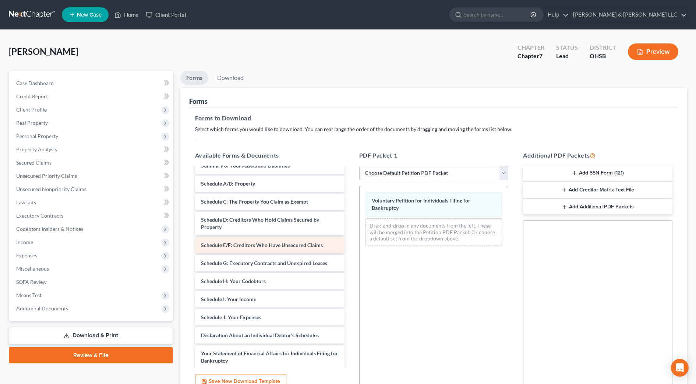
scroll to position [92, 0]
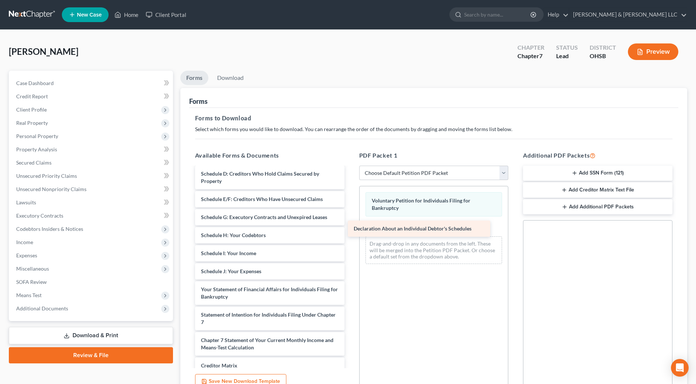
drag, startPoint x: 310, startPoint y: 291, endPoint x: 468, endPoint y: 226, distance: 170.5
click at [350, 226] on div "Declaration About an Individual Debtor's Schedules Statement of Related Cases (…" at bounding box center [269, 255] width 161 height 360
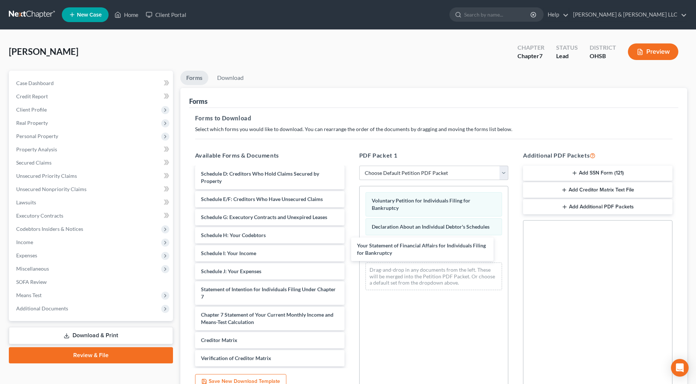
drag, startPoint x: 296, startPoint y: 285, endPoint x: 436, endPoint y: 251, distance: 143.8
click at [350, 241] on div "Your Statement of Financial Affairs for Individuals Filing for Bankruptcy State…" at bounding box center [269, 242] width 161 height 334
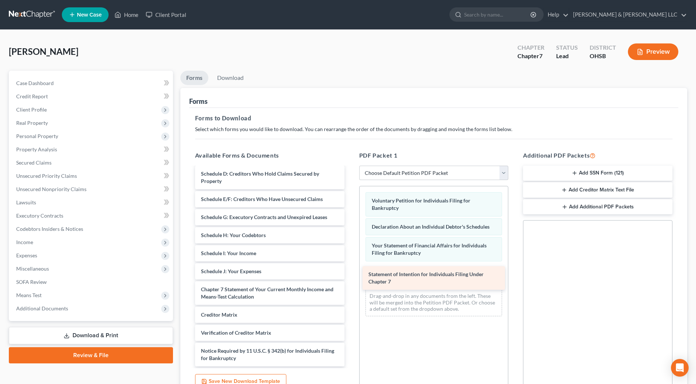
drag, startPoint x: 292, startPoint y: 289, endPoint x: 460, endPoint y: 274, distance: 168.2
click at [350, 274] on div "Statement of Intention for Individuals Filing Under Chapter 7 Statement of Rela…" at bounding box center [269, 229] width 161 height 309
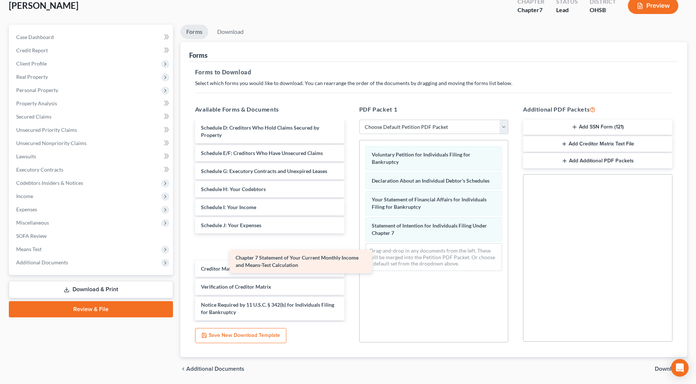
scroll to position [85, 0]
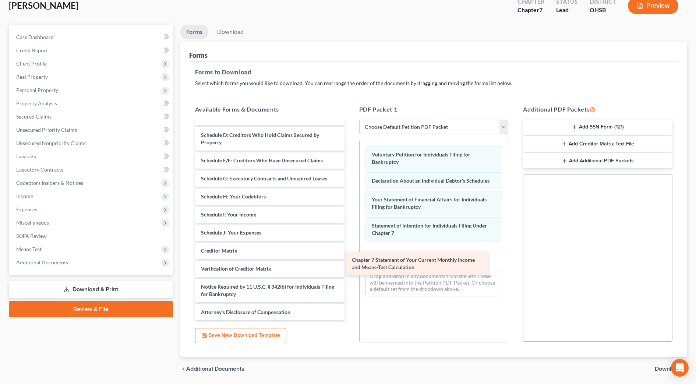
drag, startPoint x: 314, startPoint y: 248, endPoint x: 468, endPoint y: 264, distance: 154.7
click at [350, 264] on div "Chapter 7 Statement of Your Current Monthly Income and Means-Test Calculation S…" at bounding box center [269, 178] width 161 height 283
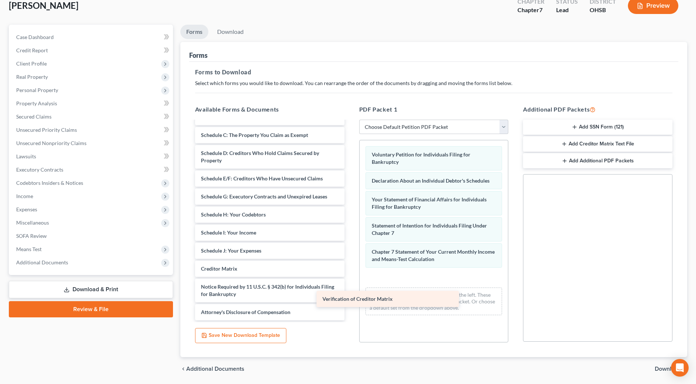
scroll to position [67, 0]
drag, startPoint x: 303, startPoint y: 268, endPoint x: 461, endPoint y: 290, distance: 159.8
click at [350, 290] on div "Verification of Creditor Matrix Statement of Related Cases (08/17/2025) certifi…" at bounding box center [269, 187] width 161 height 265
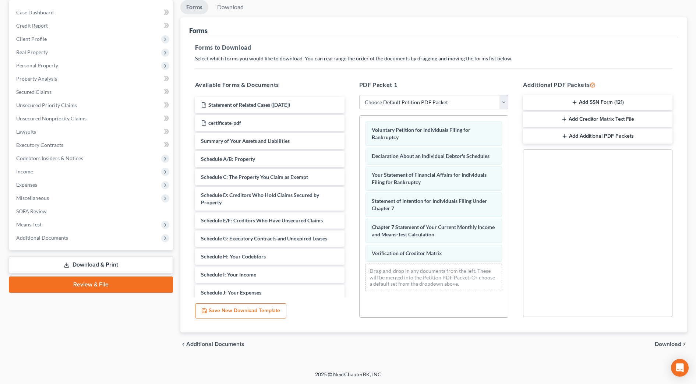
scroll to position [25, 0]
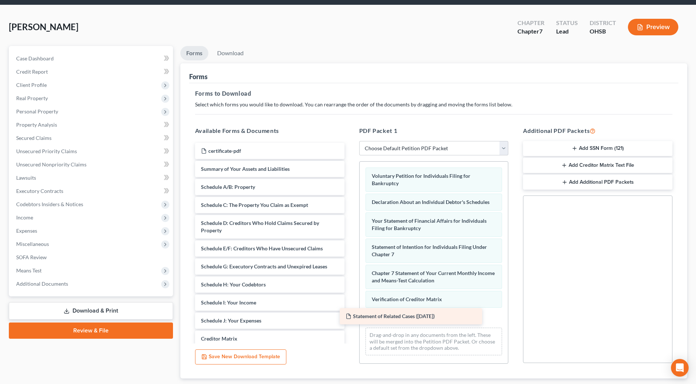
drag, startPoint x: 310, startPoint y: 151, endPoint x: 455, endPoint y: 316, distance: 219.7
click at [350, 316] on div "Statement of Related Cases (08/17/2025) Statement of Related Cases (08/17/2025)…" at bounding box center [269, 266] width 161 height 247
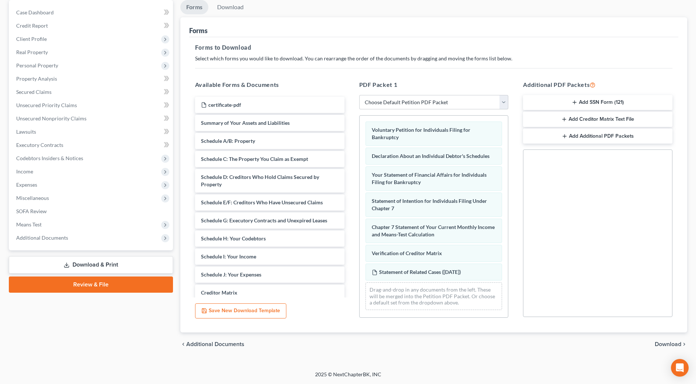
click at [665, 342] on span "Download" at bounding box center [668, 344] width 27 height 6
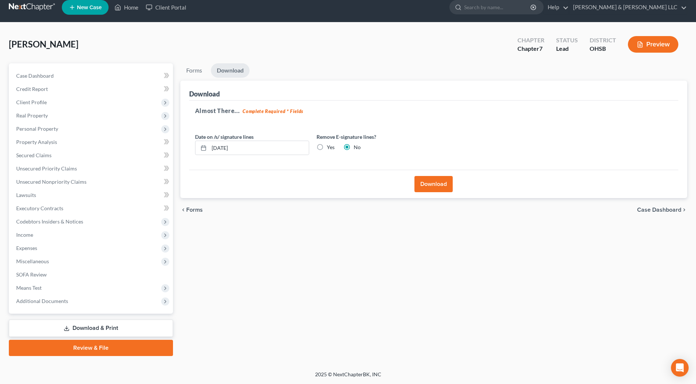
scroll to position [7, 0]
click at [225, 147] on input "[DATE]" at bounding box center [259, 148] width 100 height 14
type input "08/19/2025"
click at [437, 179] on button "Download" at bounding box center [434, 184] width 38 height 16
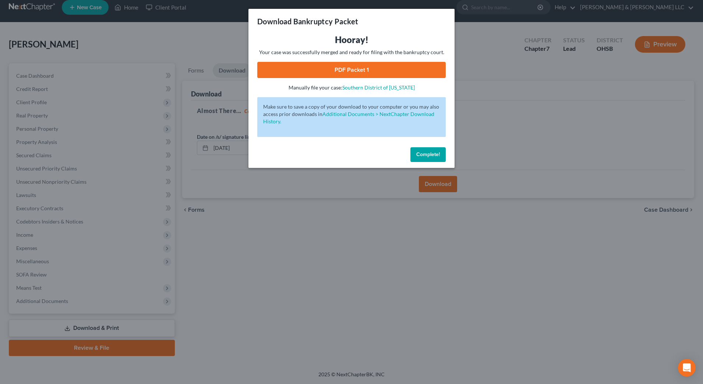
click at [377, 71] on link "PDF Packet 1" at bounding box center [351, 70] width 188 height 16
drag, startPoint x: 431, startPoint y: 155, endPoint x: 398, endPoint y: 151, distance: 32.7
click at [431, 156] on span "Complete!" at bounding box center [428, 154] width 24 height 6
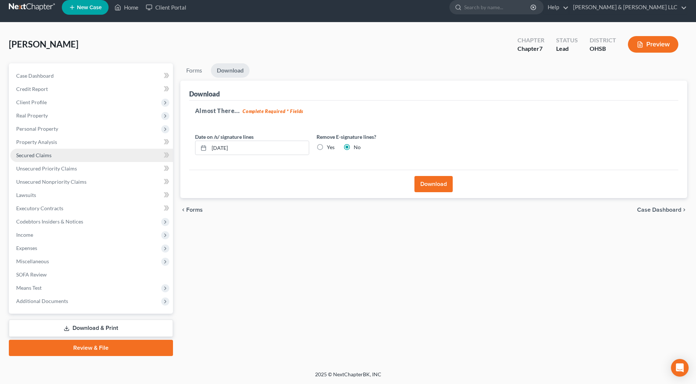
click at [52, 156] on link "Secured Claims" at bounding box center [91, 155] width 163 height 13
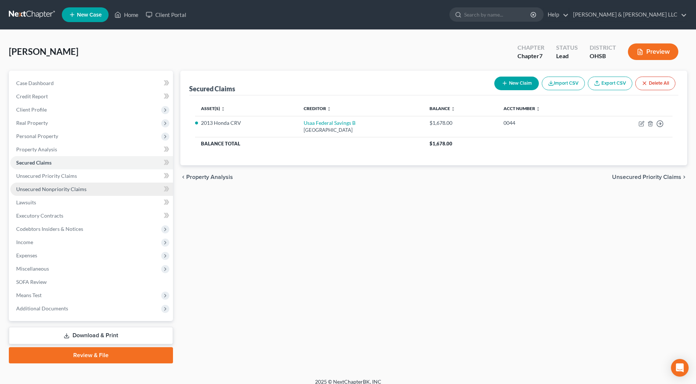
click at [75, 190] on span "Unsecured Nonpriority Claims" at bounding box center [51, 189] width 70 height 6
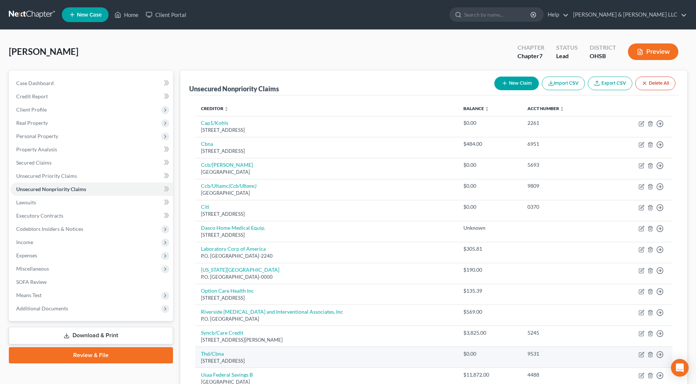
scroll to position [105, 0]
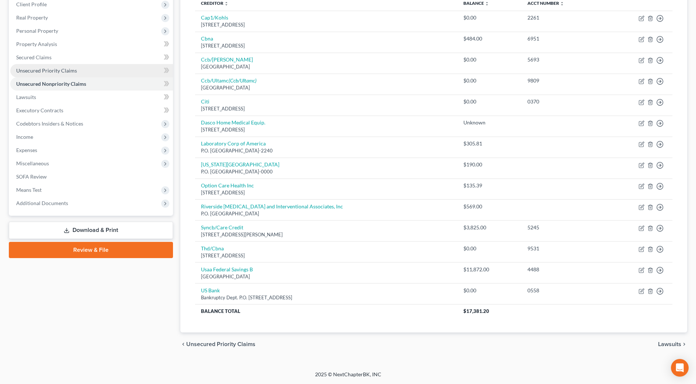
click at [49, 72] on span "Unsecured Priority Claims" at bounding box center [46, 70] width 61 height 6
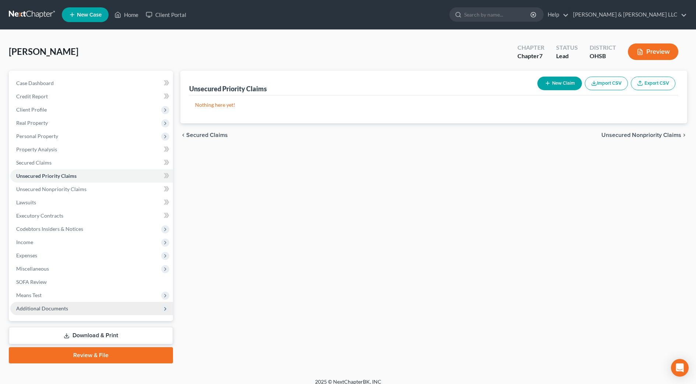
click at [57, 306] on span "Additional Documents" at bounding box center [42, 308] width 52 height 6
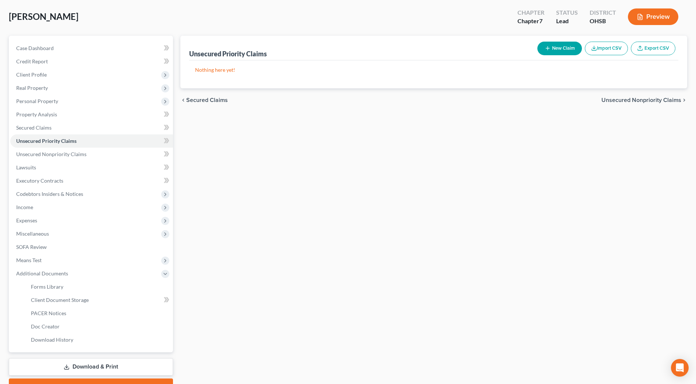
scroll to position [74, 0]
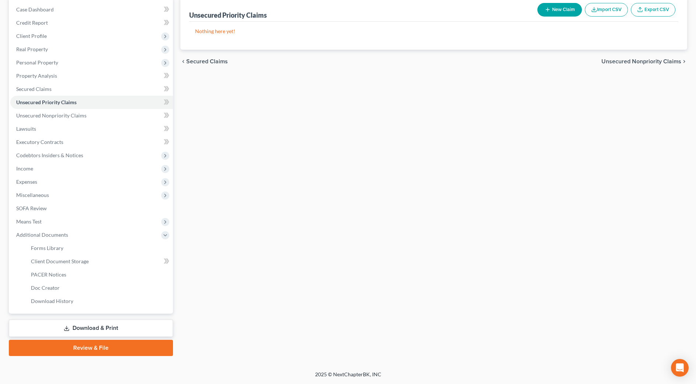
click at [161, 325] on link "Download & Print" at bounding box center [91, 328] width 164 height 17
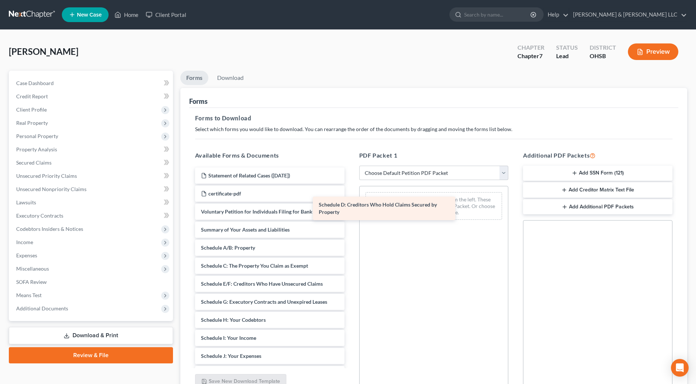
drag, startPoint x: 314, startPoint y: 282, endPoint x: 448, endPoint y: 190, distance: 162.5
click at [350, 190] on div "Schedule D: Creditors Who Hold Claims Secured by Property Statement of Related …" at bounding box center [269, 353] width 161 height 370
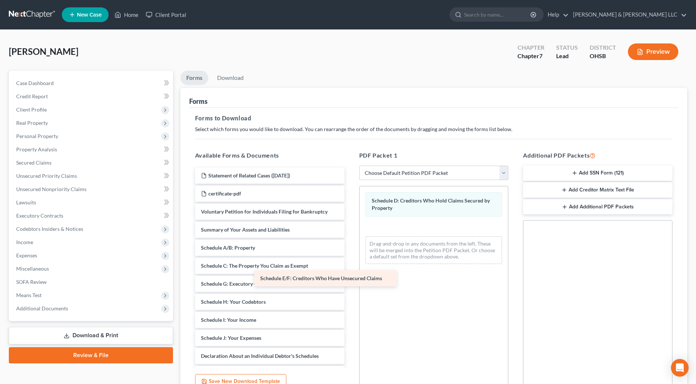
drag, startPoint x: 312, startPoint y: 284, endPoint x: 496, endPoint y: 221, distance: 194.3
click at [350, 221] on div "Schedule E/F: Creditors Who Have Unsecured Claims Statement of Related Cases (0…" at bounding box center [269, 344] width 161 height 352
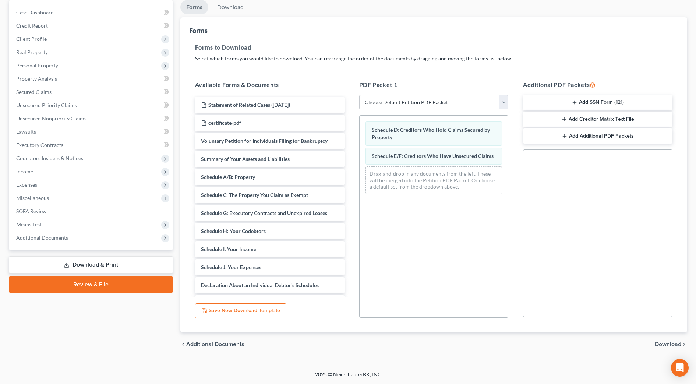
click at [676, 345] on span "Download" at bounding box center [668, 344] width 27 height 6
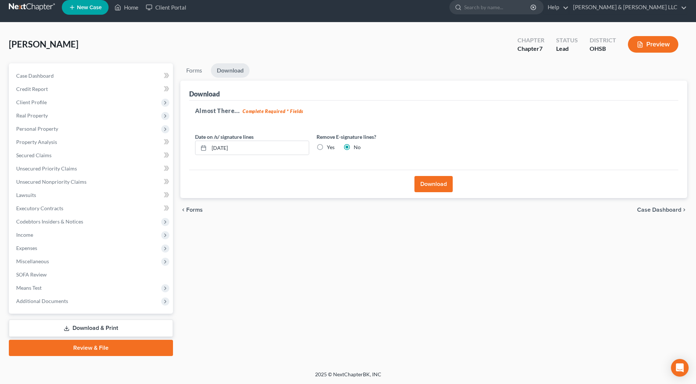
scroll to position [7, 0]
click at [430, 181] on button "Download" at bounding box center [434, 184] width 38 height 16
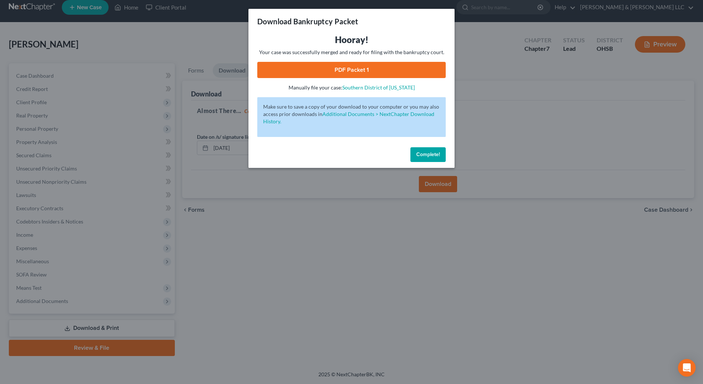
click at [366, 69] on link "PDF Packet 1" at bounding box center [351, 70] width 188 height 16
click at [418, 151] on span "Complete!" at bounding box center [428, 154] width 24 height 6
